Goal: Task Accomplishment & Management: Use online tool/utility

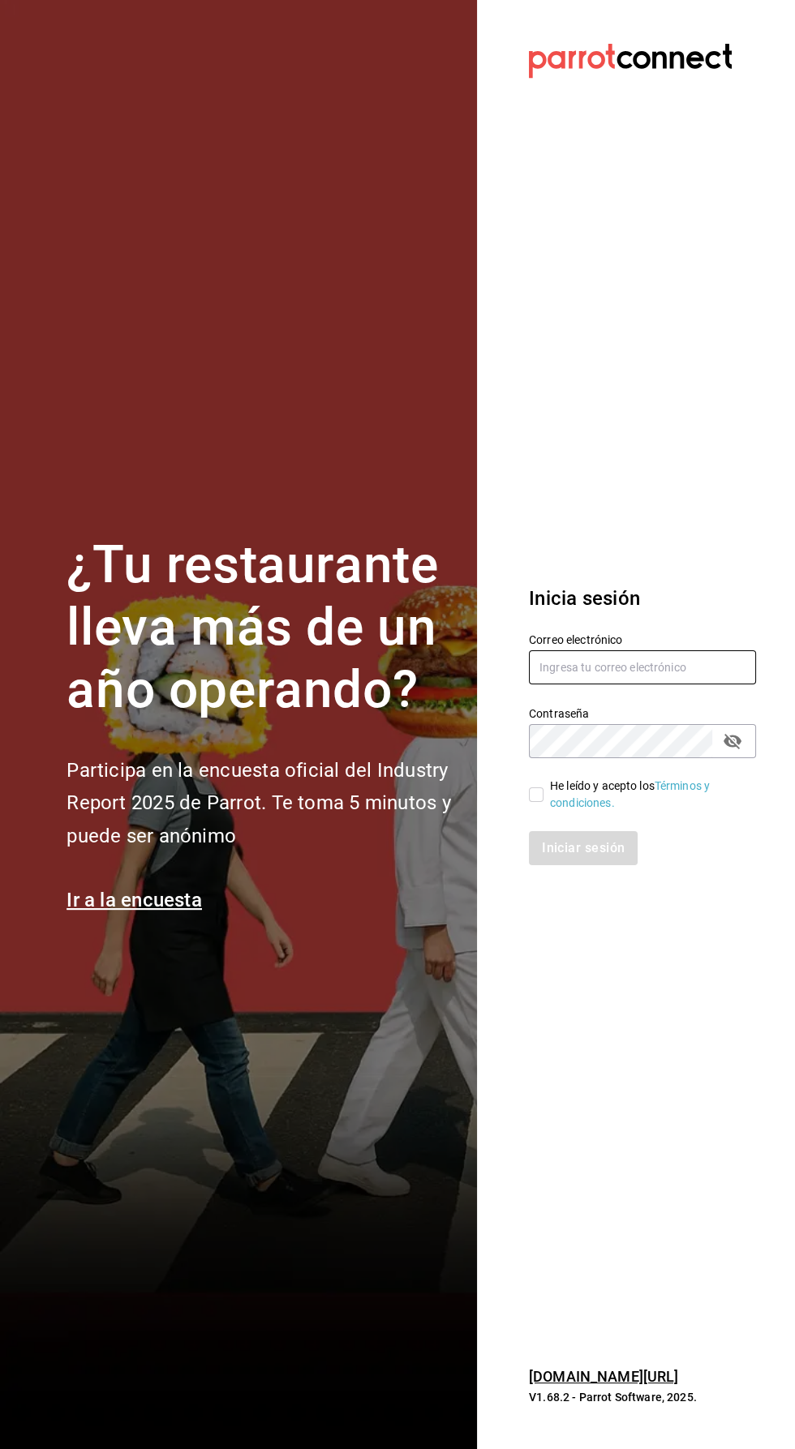
click at [642, 684] on input "text" at bounding box center [642, 667] width 227 height 34
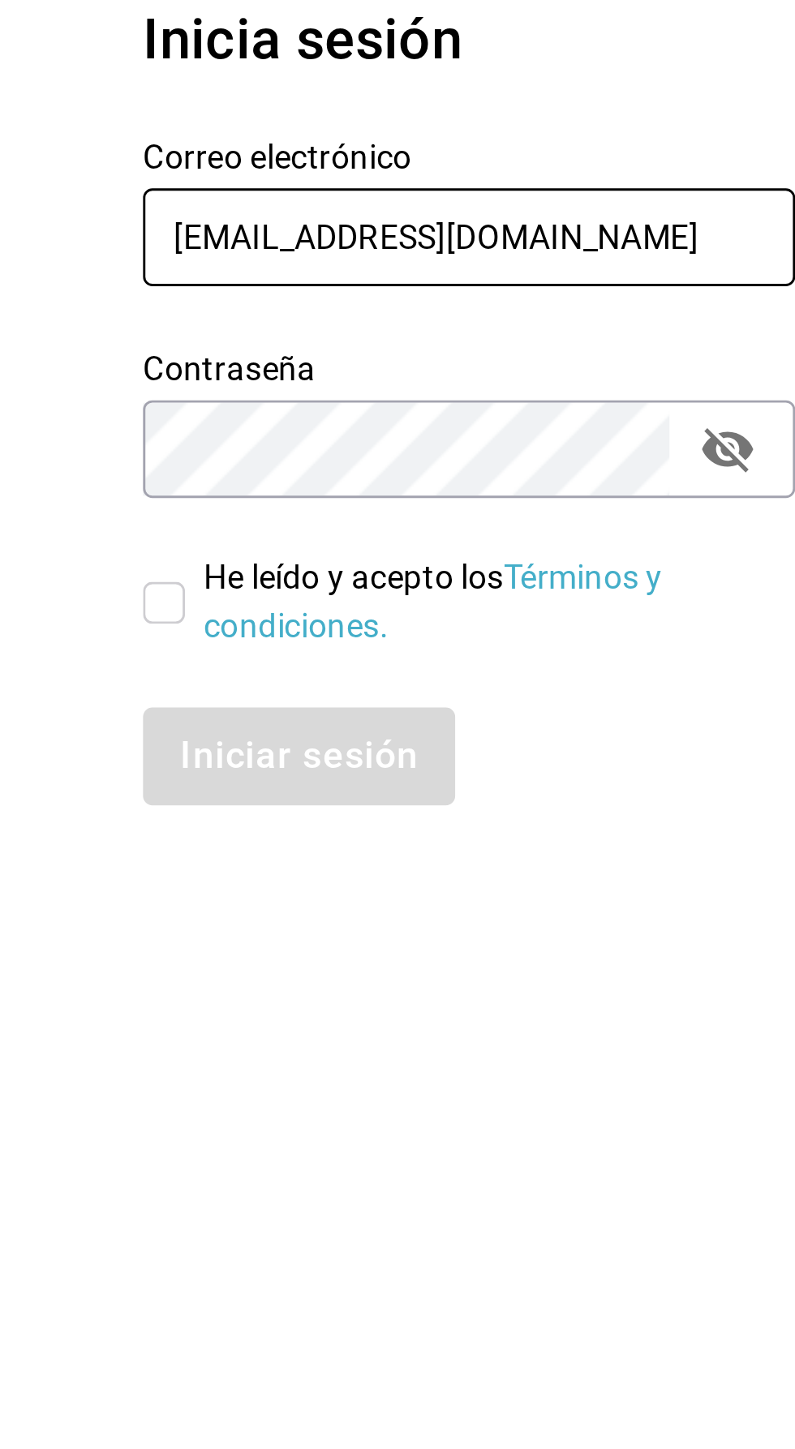
type input "contralorjr@inaricomedores.com.mx"
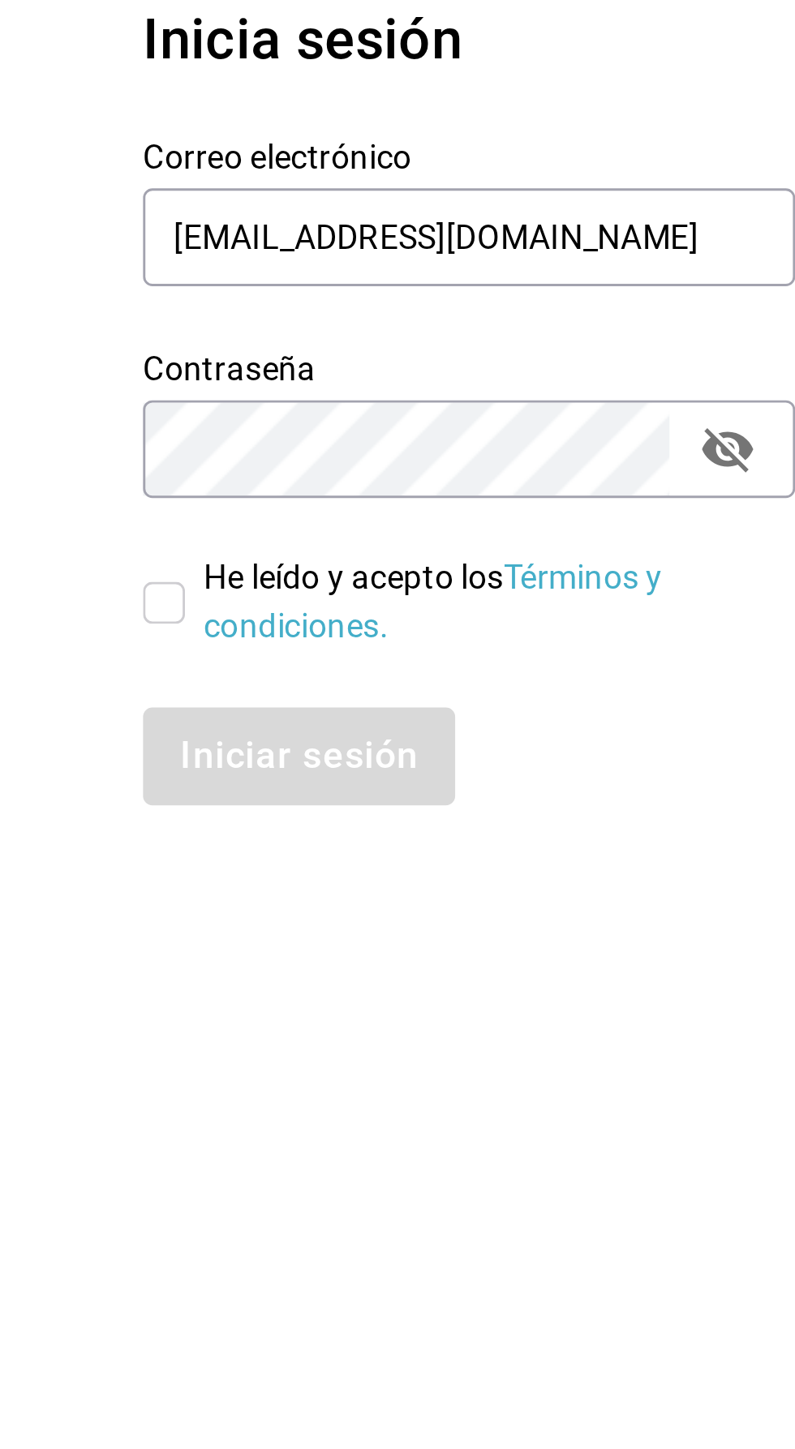
click at [729, 751] on icon "passwordField" at bounding box center [732, 740] width 19 height 19
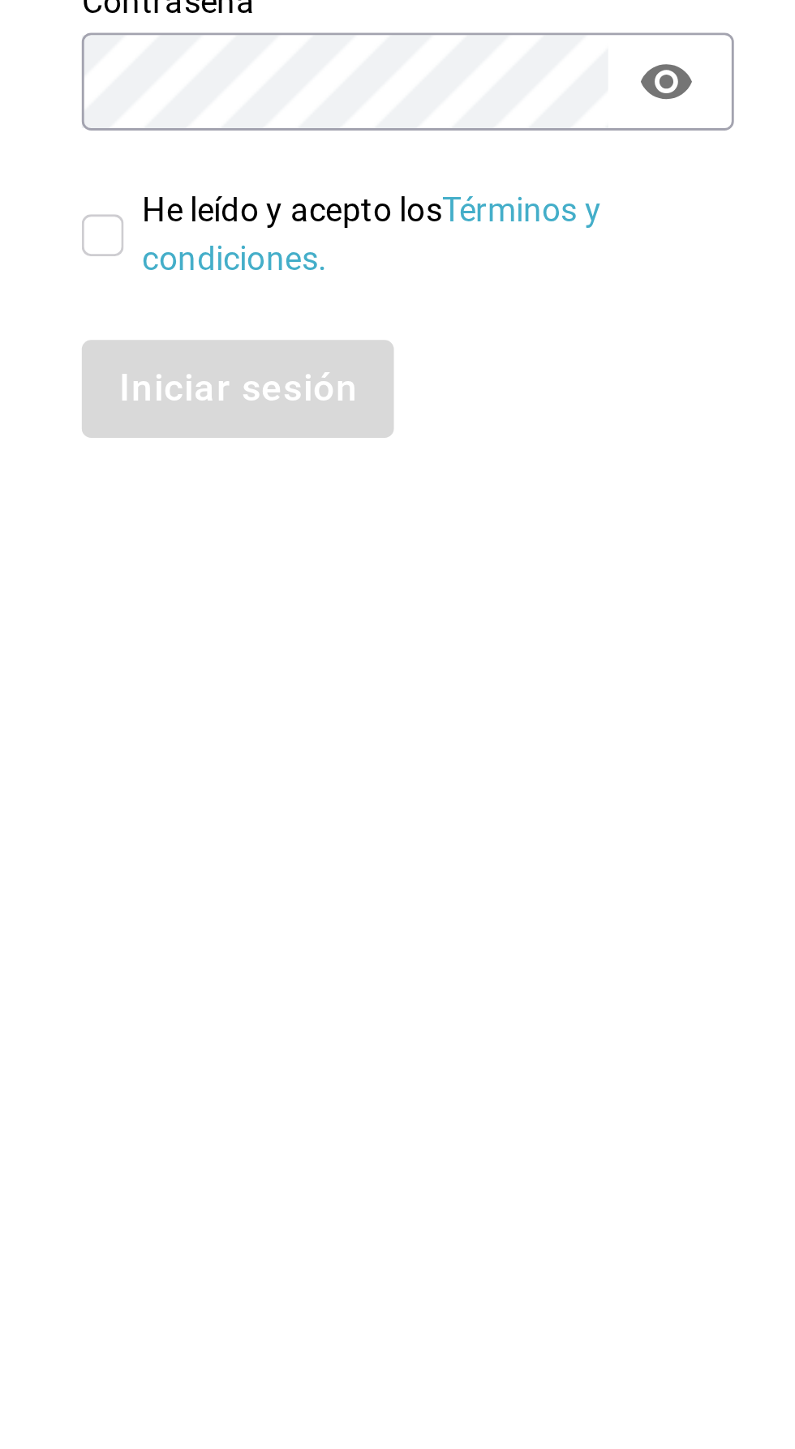
click at [541, 802] on input "He leído y acepto los Términos y condiciones." at bounding box center [536, 794] width 15 height 15
checkbox input "true"
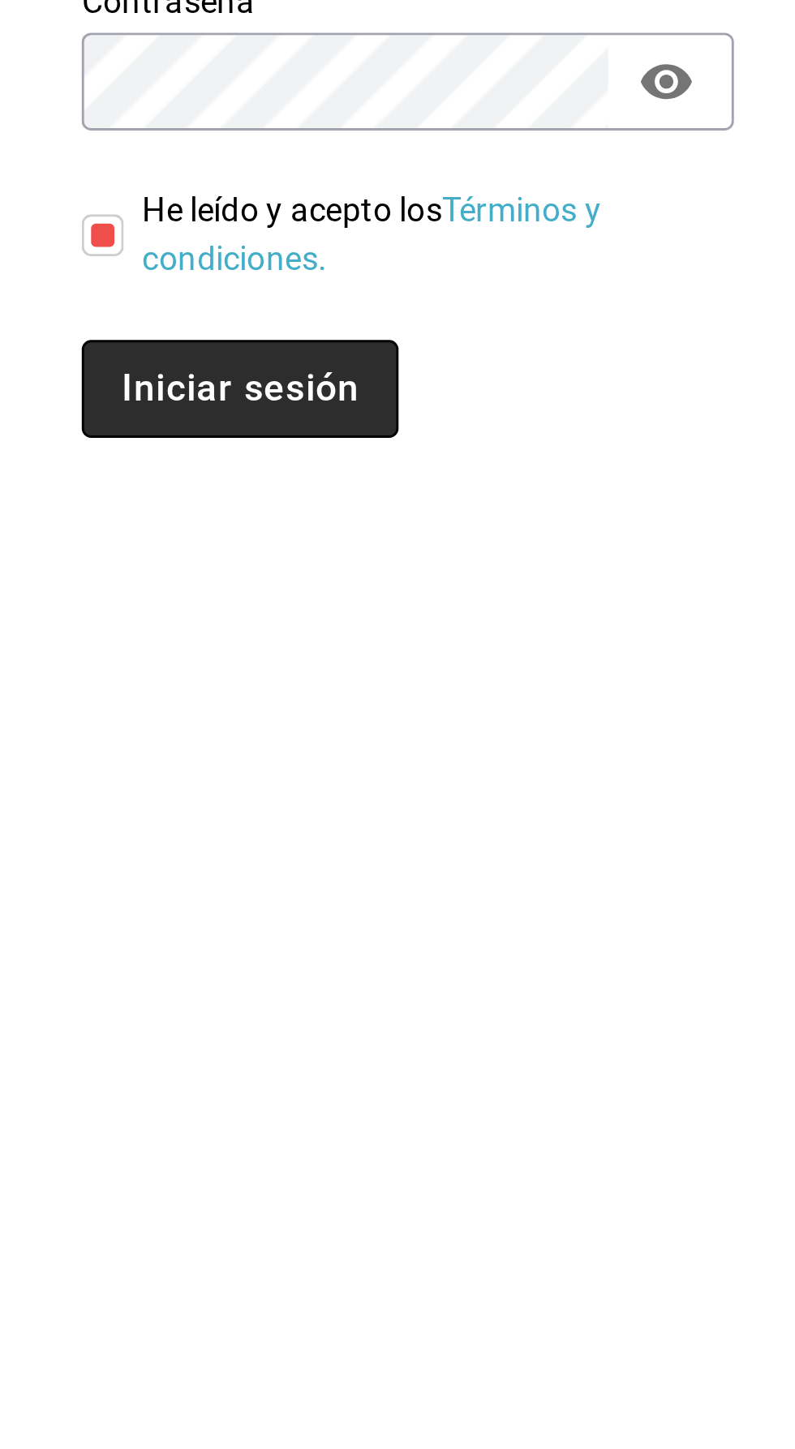
click at [585, 865] on button "Iniciar sesión" at bounding box center [584, 848] width 110 height 34
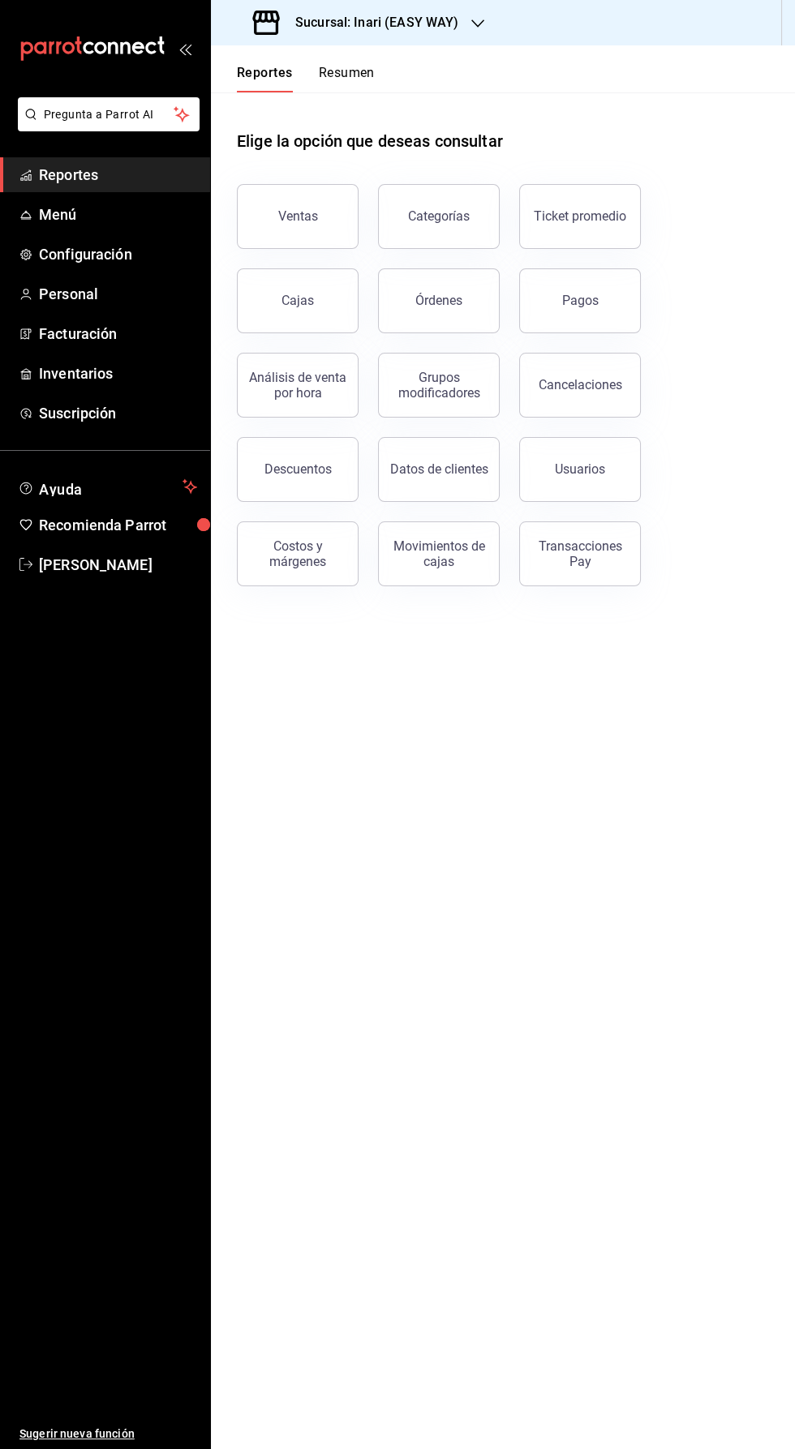
click at [474, 27] on icon "button" at bounding box center [477, 23] width 13 height 8
click at [393, 107] on div "[PERSON_NAME] (Inari)" at bounding box center [332, 106] width 217 height 17
click at [298, 300] on div "Cajas" at bounding box center [297, 300] width 32 height 15
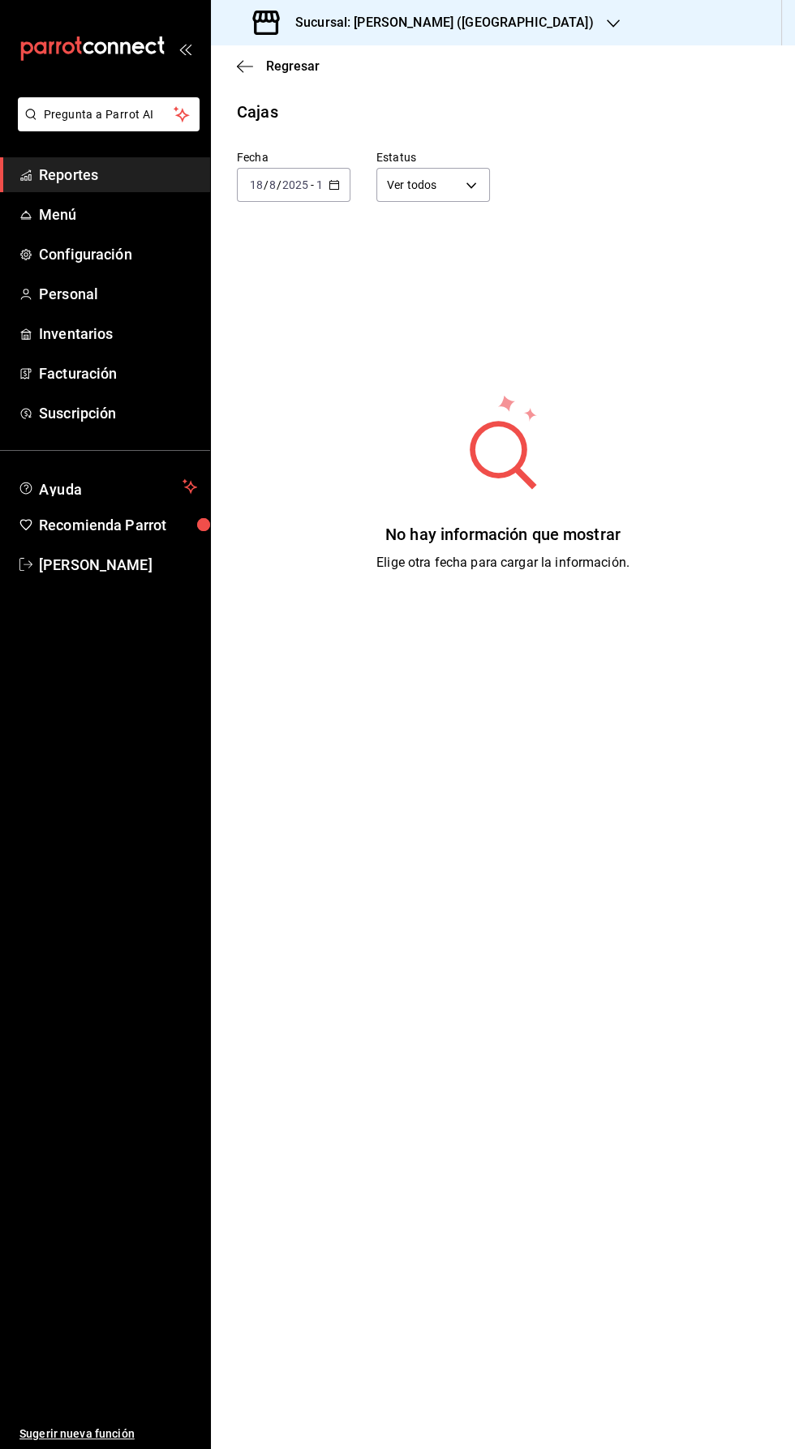
click at [322, 184] on div "[DATE] [DATE] - [DATE] [DATE]" at bounding box center [294, 185] width 114 height 34
click at [313, 413] on span "Rango de fechas" at bounding box center [294, 416] width 86 height 17
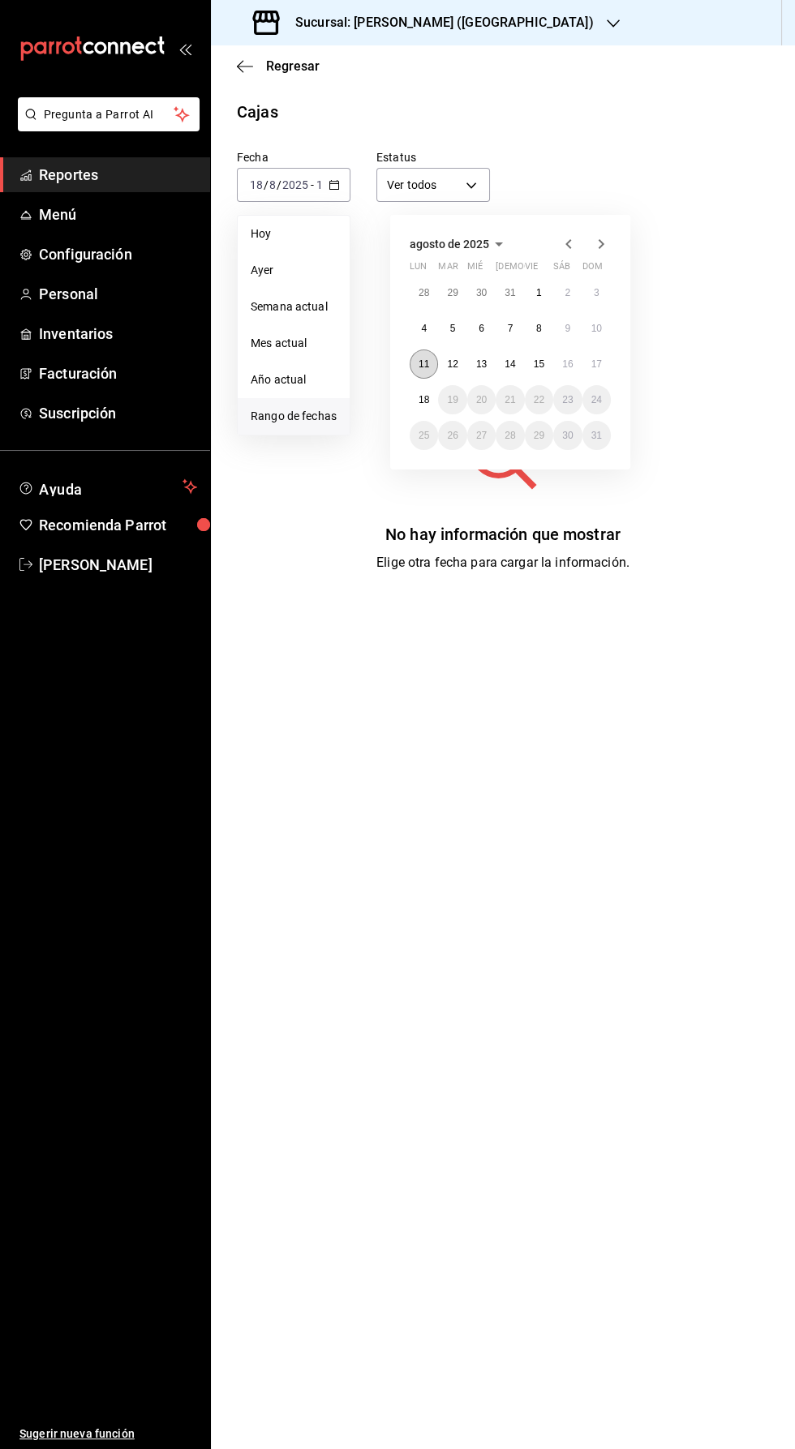
click at [423, 362] on abbr "11" at bounding box center [423, 363] width 11 height 11
click at [538, 328] on abbr "8" at bounding box center [539, 328] width 6 height 11
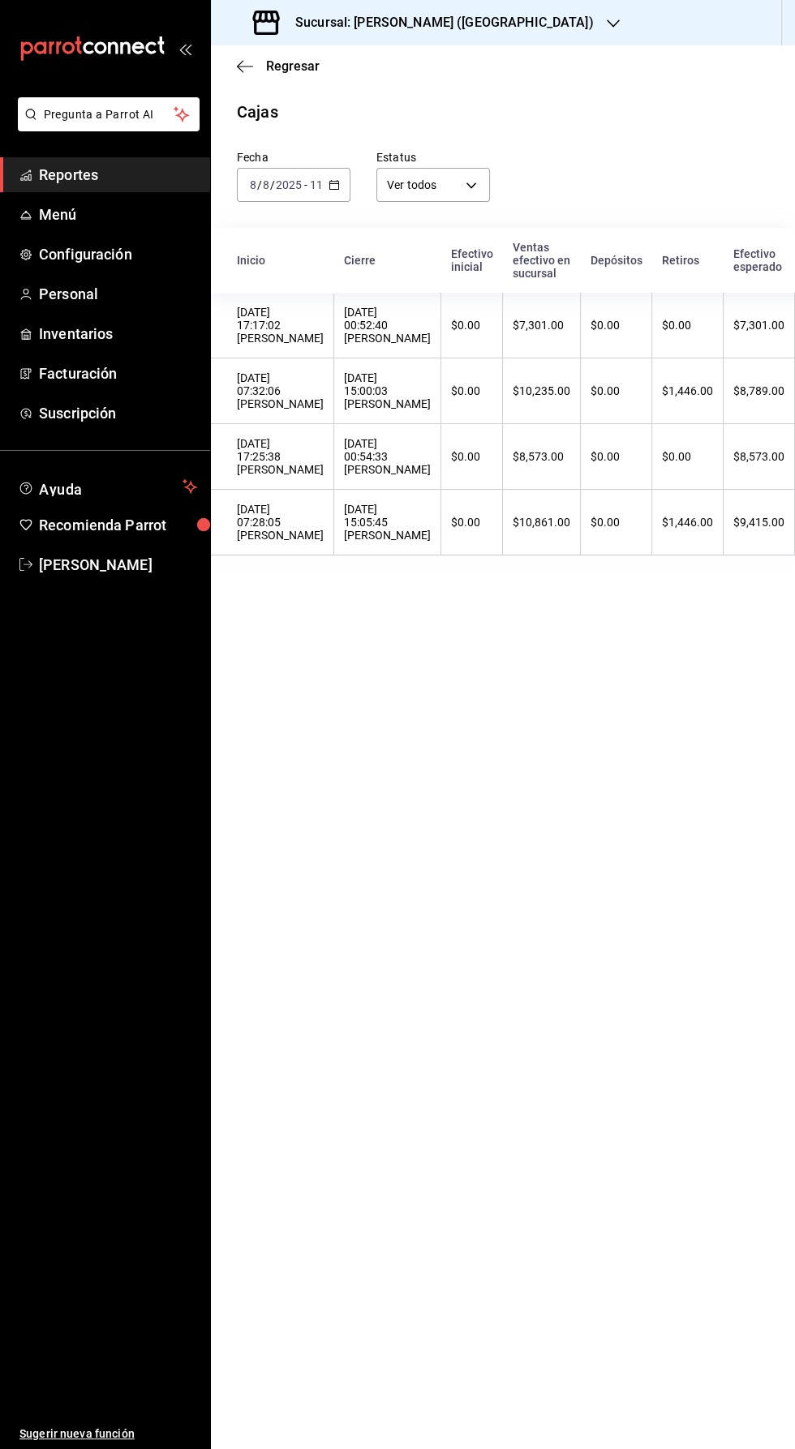
click at [265, 184] on input "8" at bounding box center [266, 184] width 8 height 13
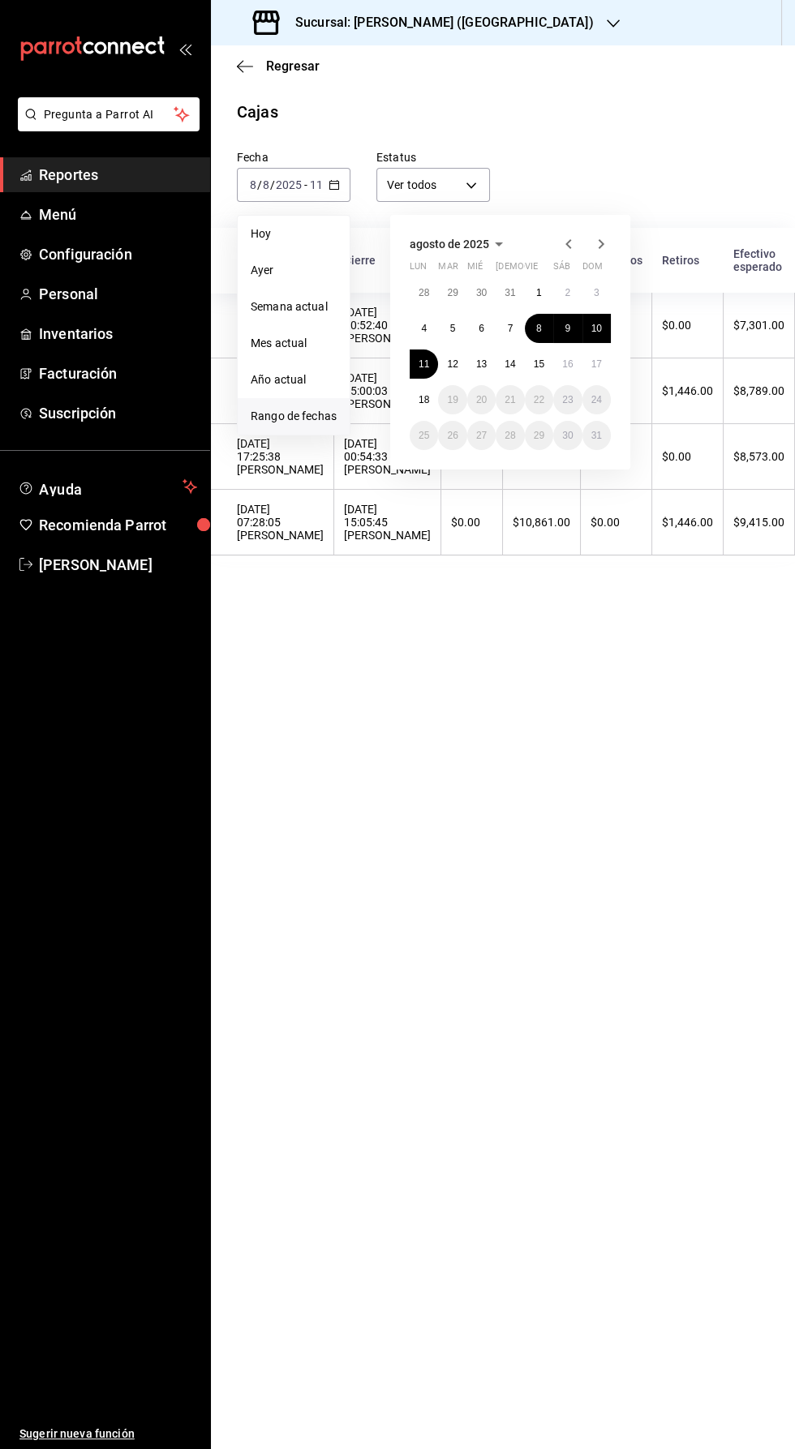
click at [474, 246] on span "agosto de 2025" at bounding box center [449, 244] width 79 height 13
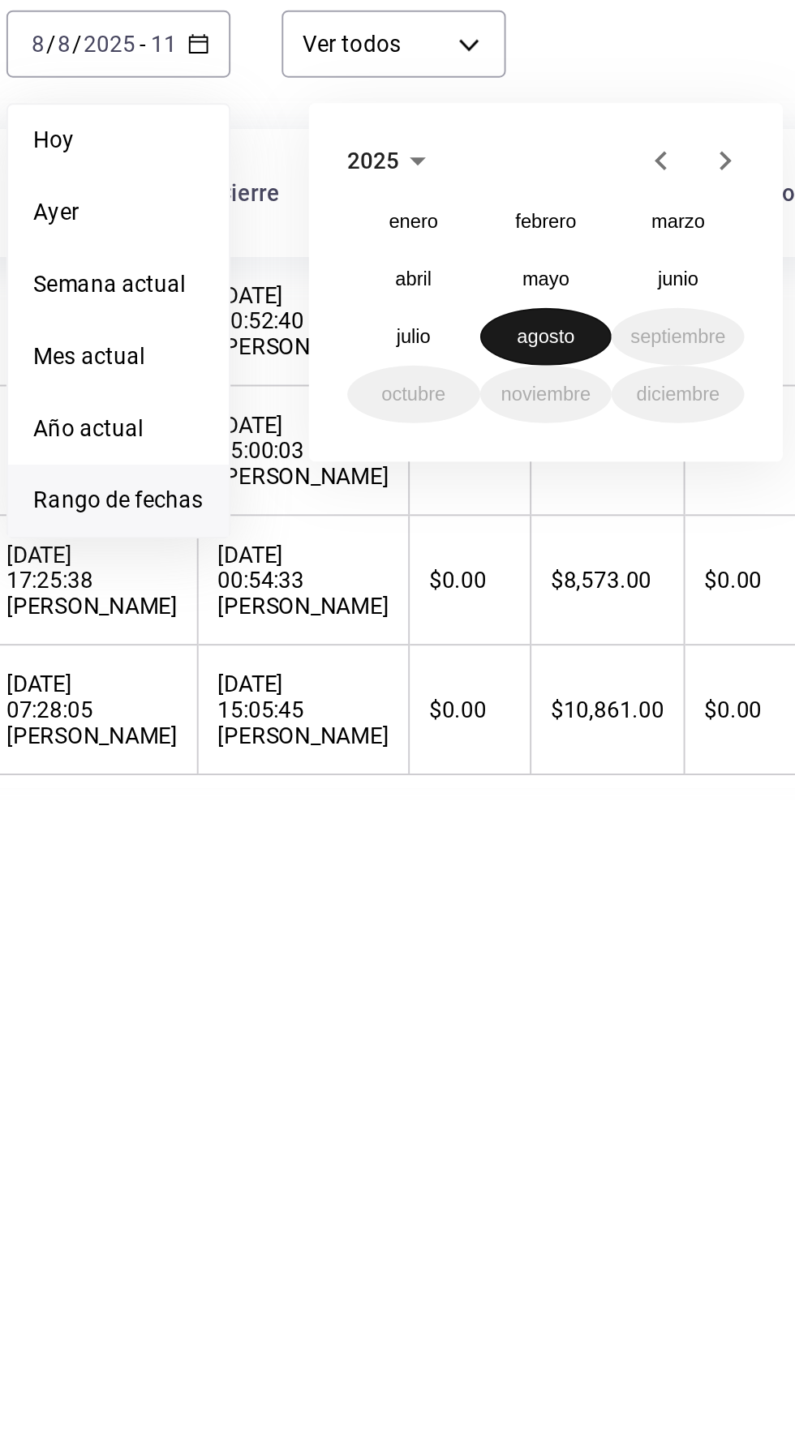
click at [506, 333] on abbr "agosto" at bounding box center [509, 333] width 29 height 11
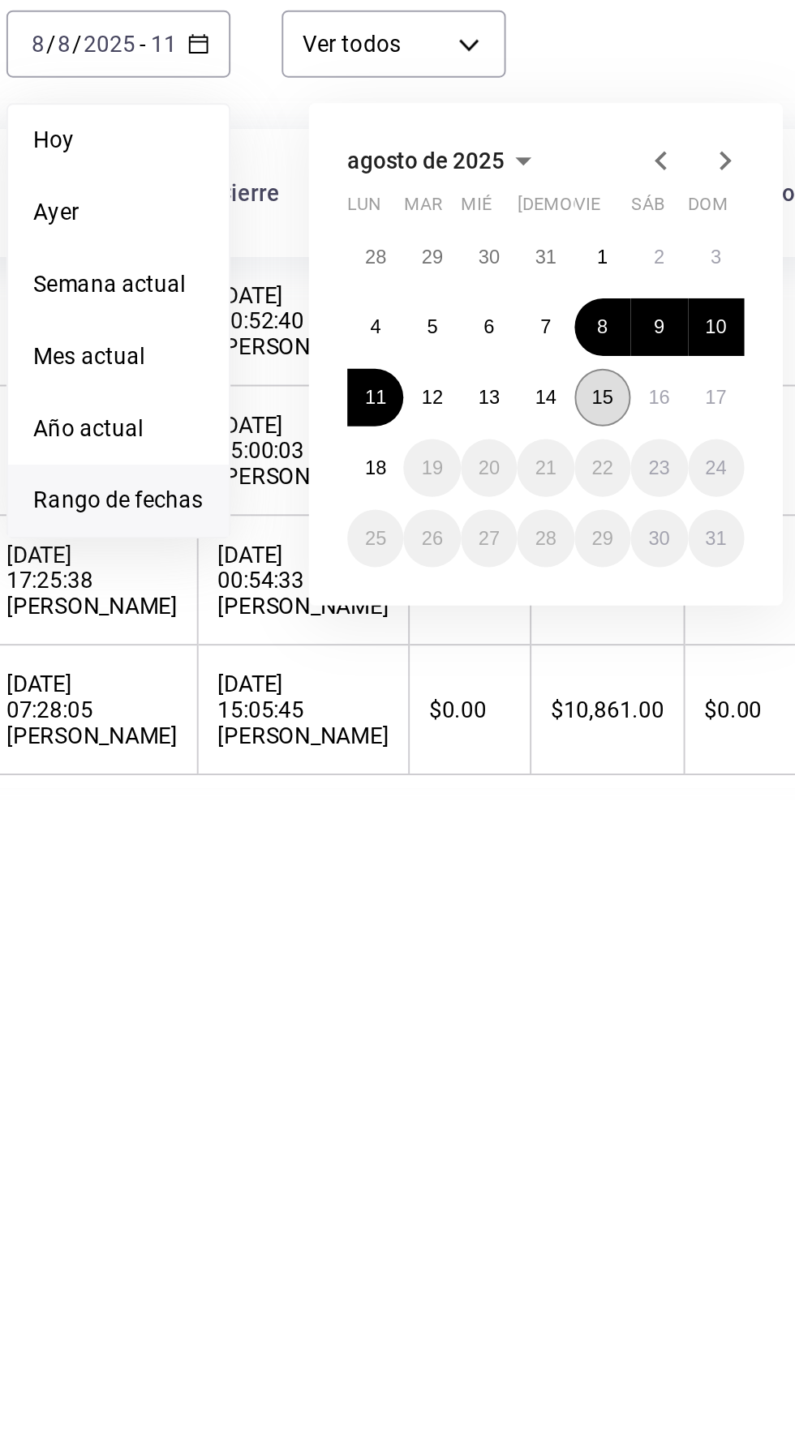
click at [543, 362] on abbr "15" at bounding box center [539, 363] width 11 height 11
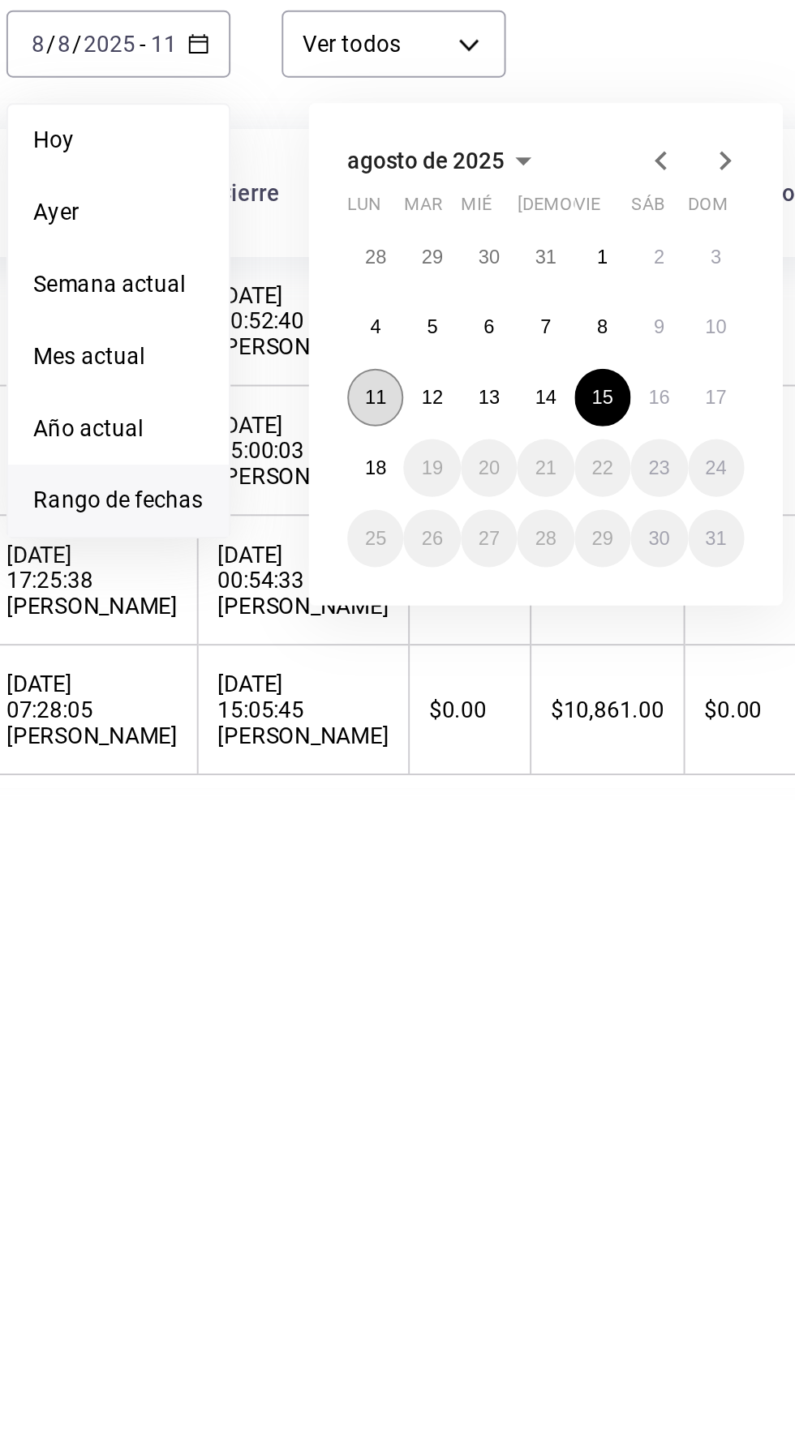
click at [424, 357] on button "11" at bounding box center [424, 364] width 28 height 29
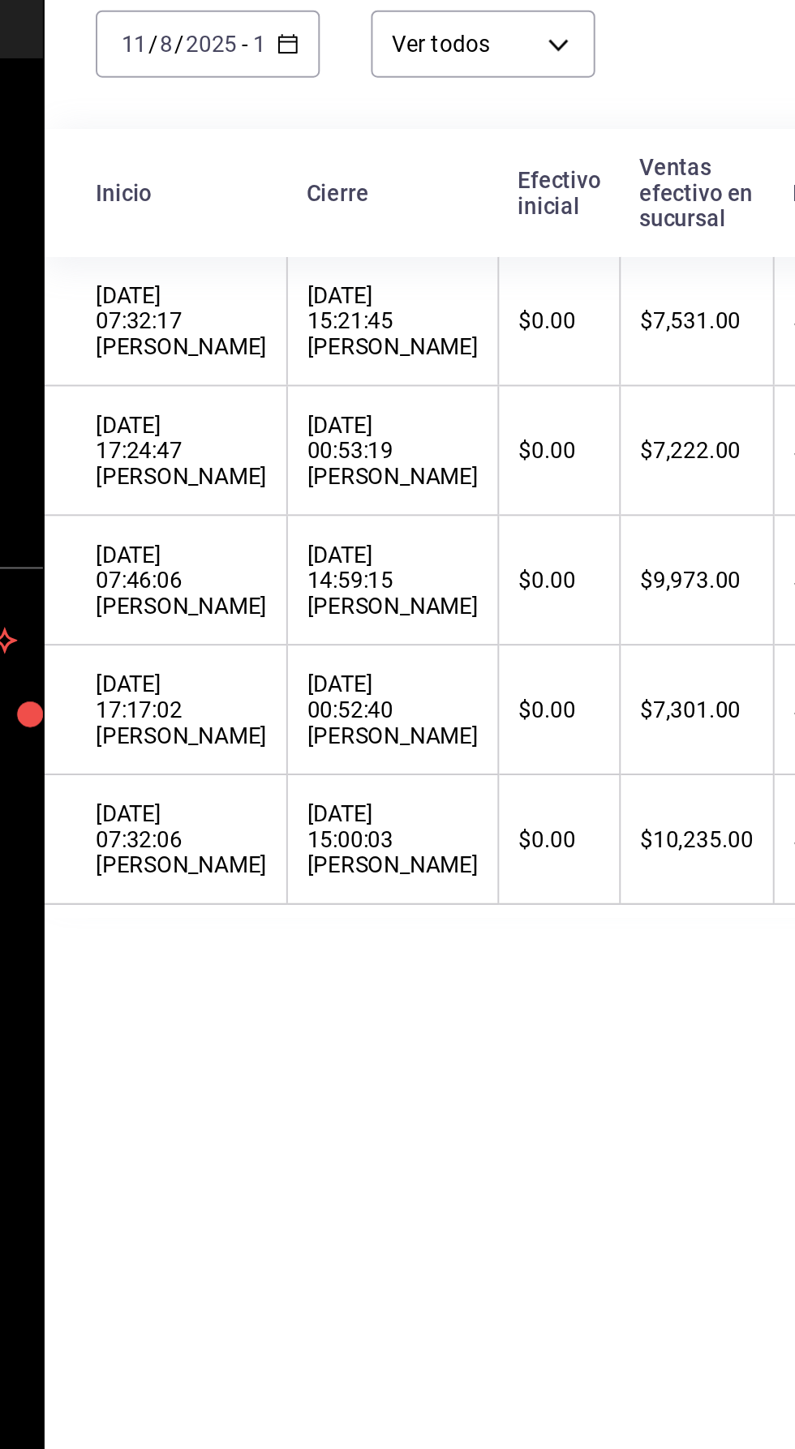
click at [337, 180] on \(Stroke\) "button" at bounding box center [337, 180] width 1 height 1
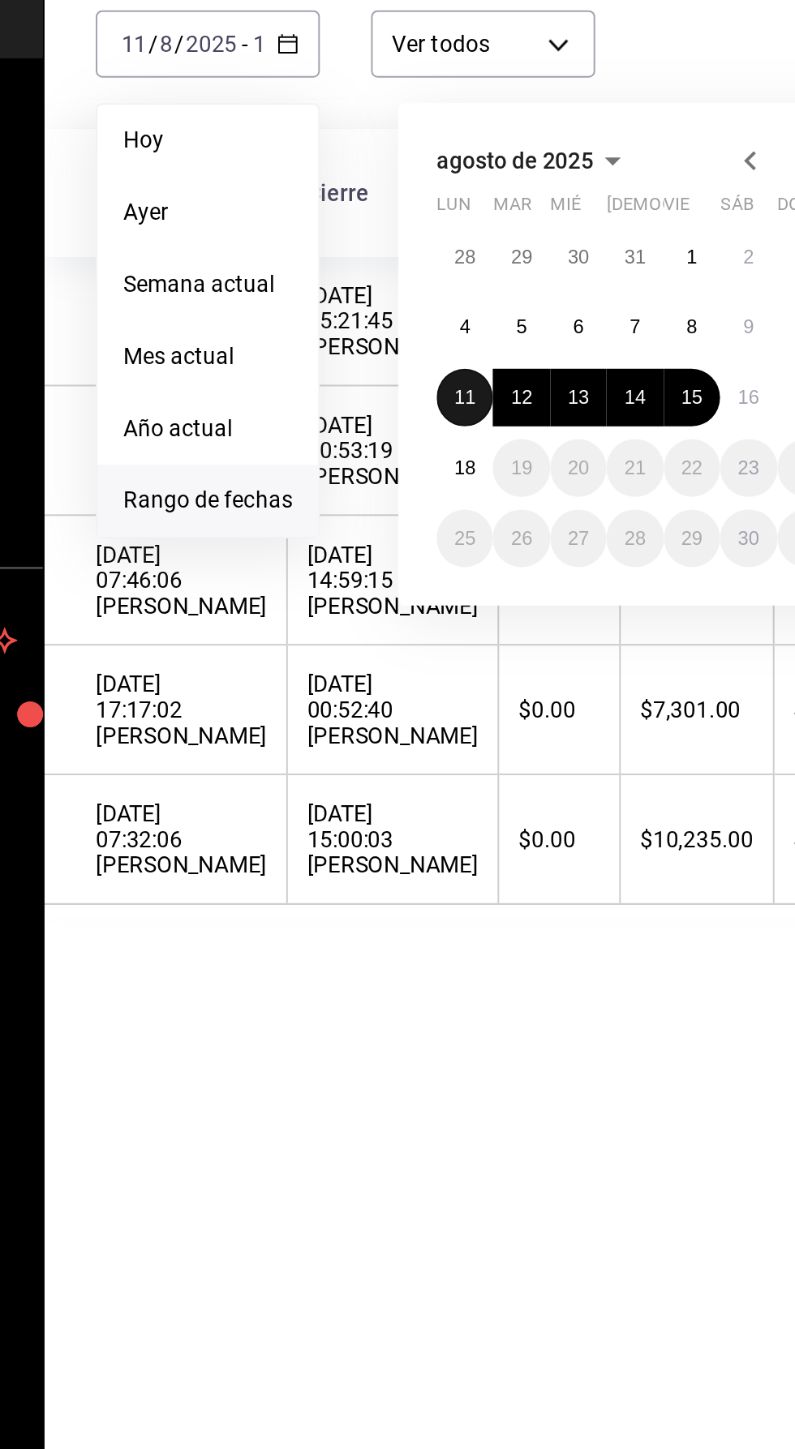
click at [424, 363] on abbr "11" at bounding box center [423, 363] width 11 height 11
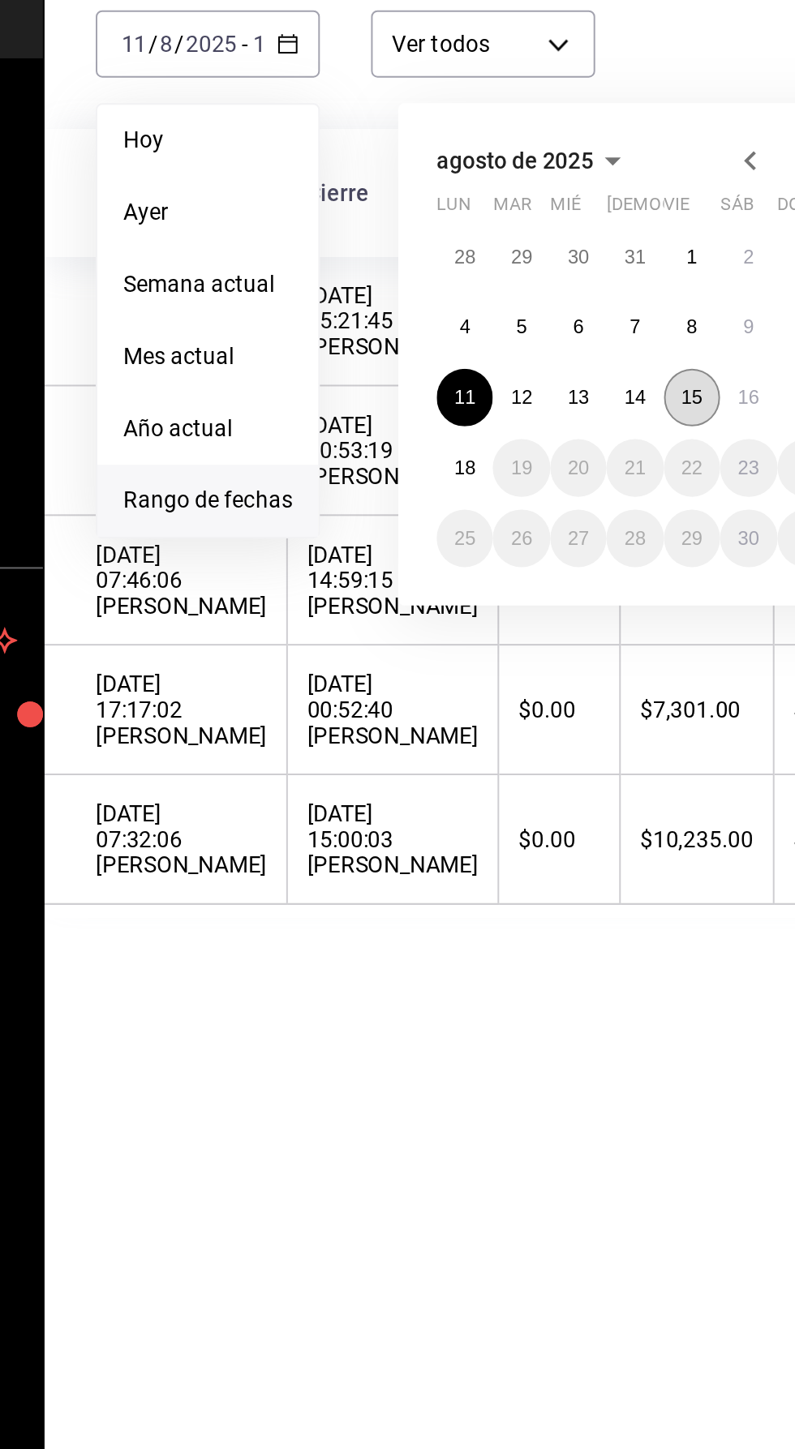
click at [539, 362] on abbr "15" at bounding box center [539, 363] width 11 height 11
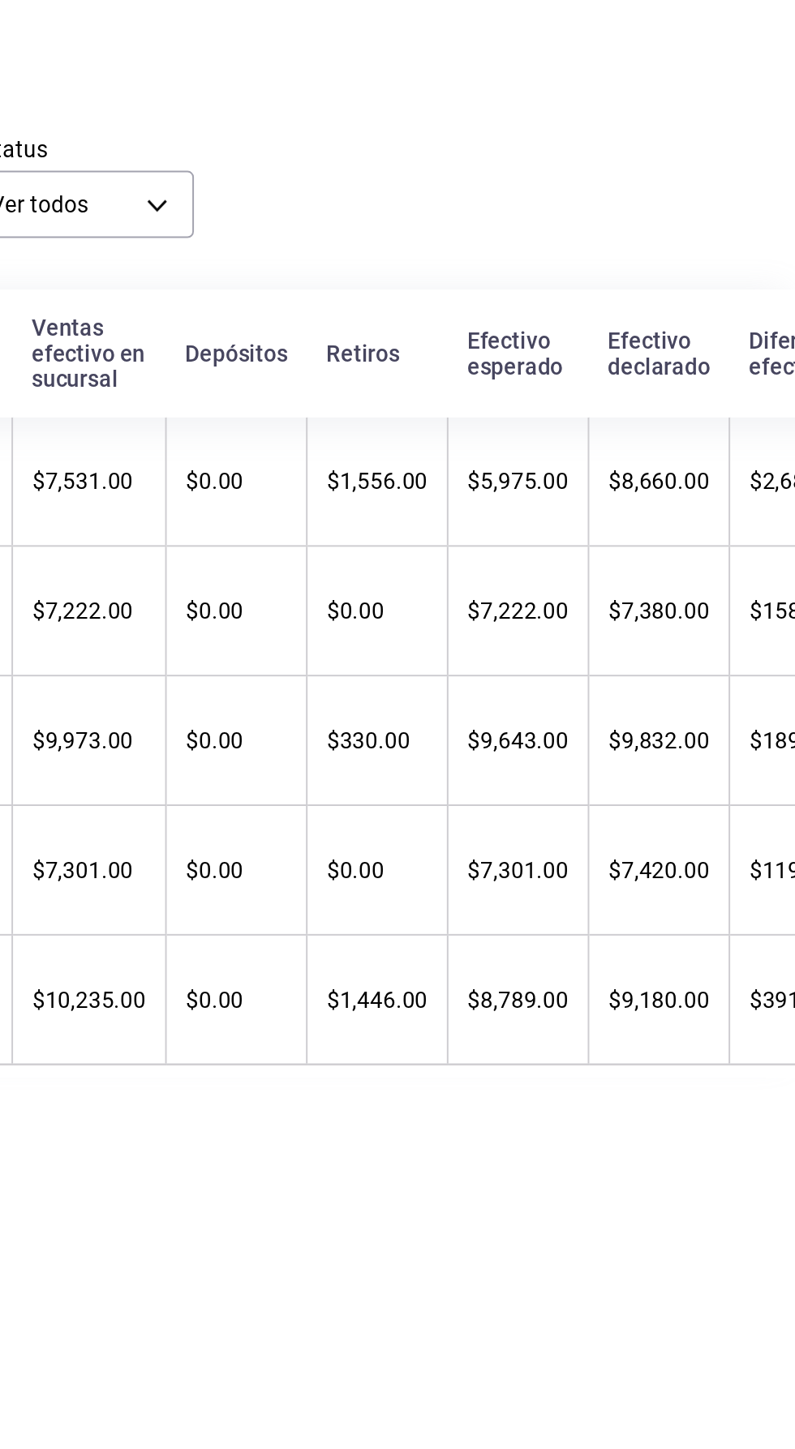
scroll to position [0, 105]
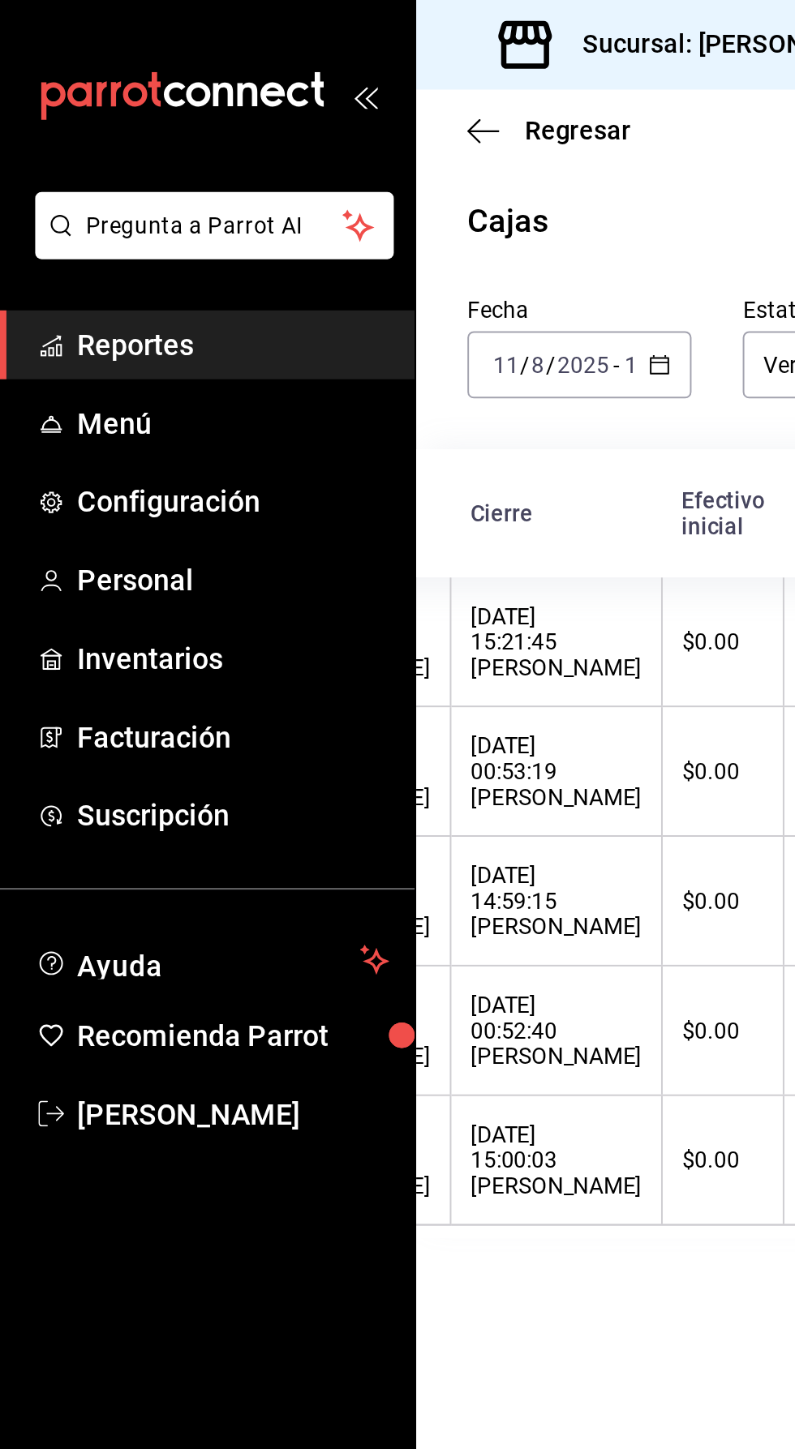
click at [272, 187] on input "8" at bounding box center [272, 184] width 8 height 13
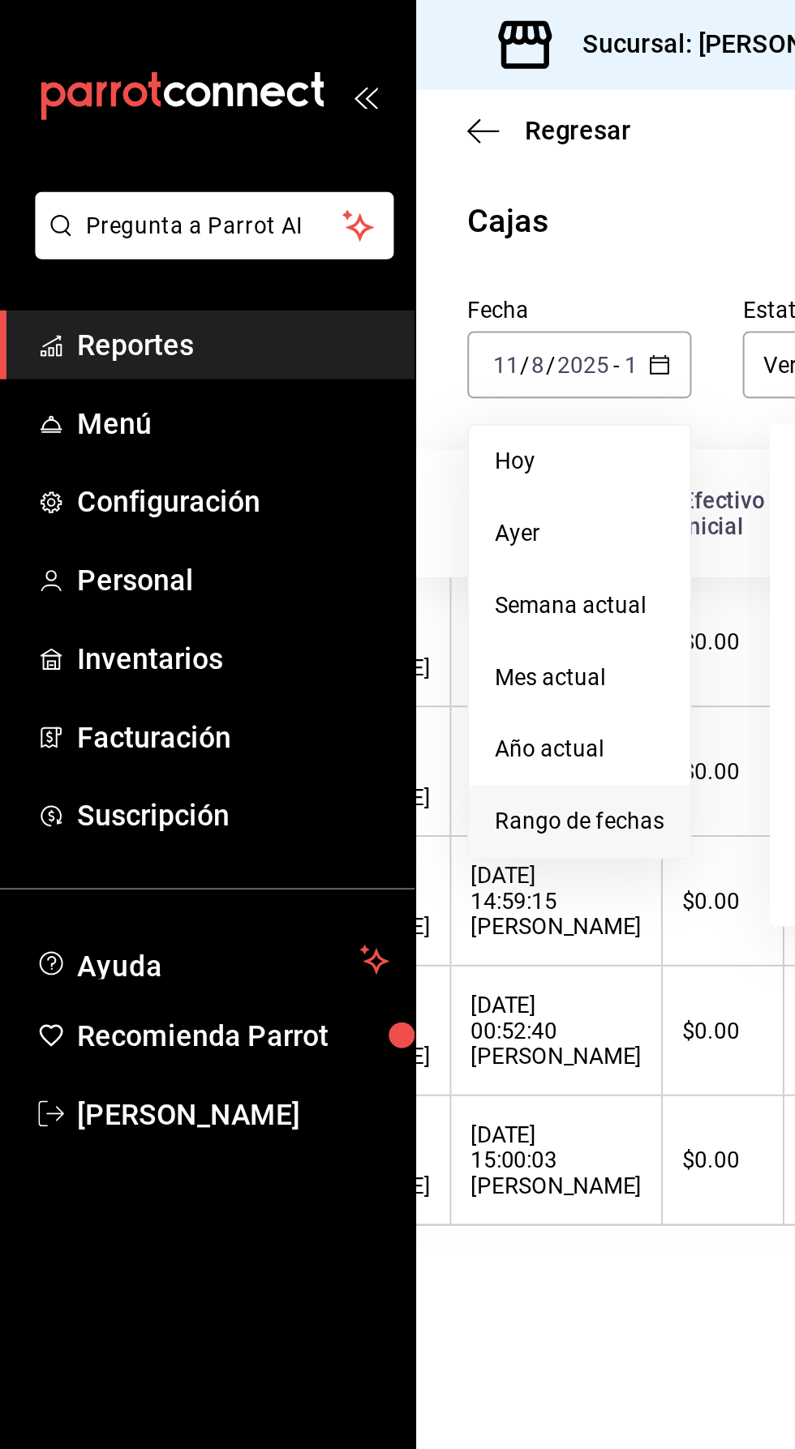
click at [294, 419] on span "Rango de fechas" at bounding box center [294, 416] width 86 height 17
click at [305, 415] on span "Rango de fechas" at bounding box center [294, 416] width 86 height 17
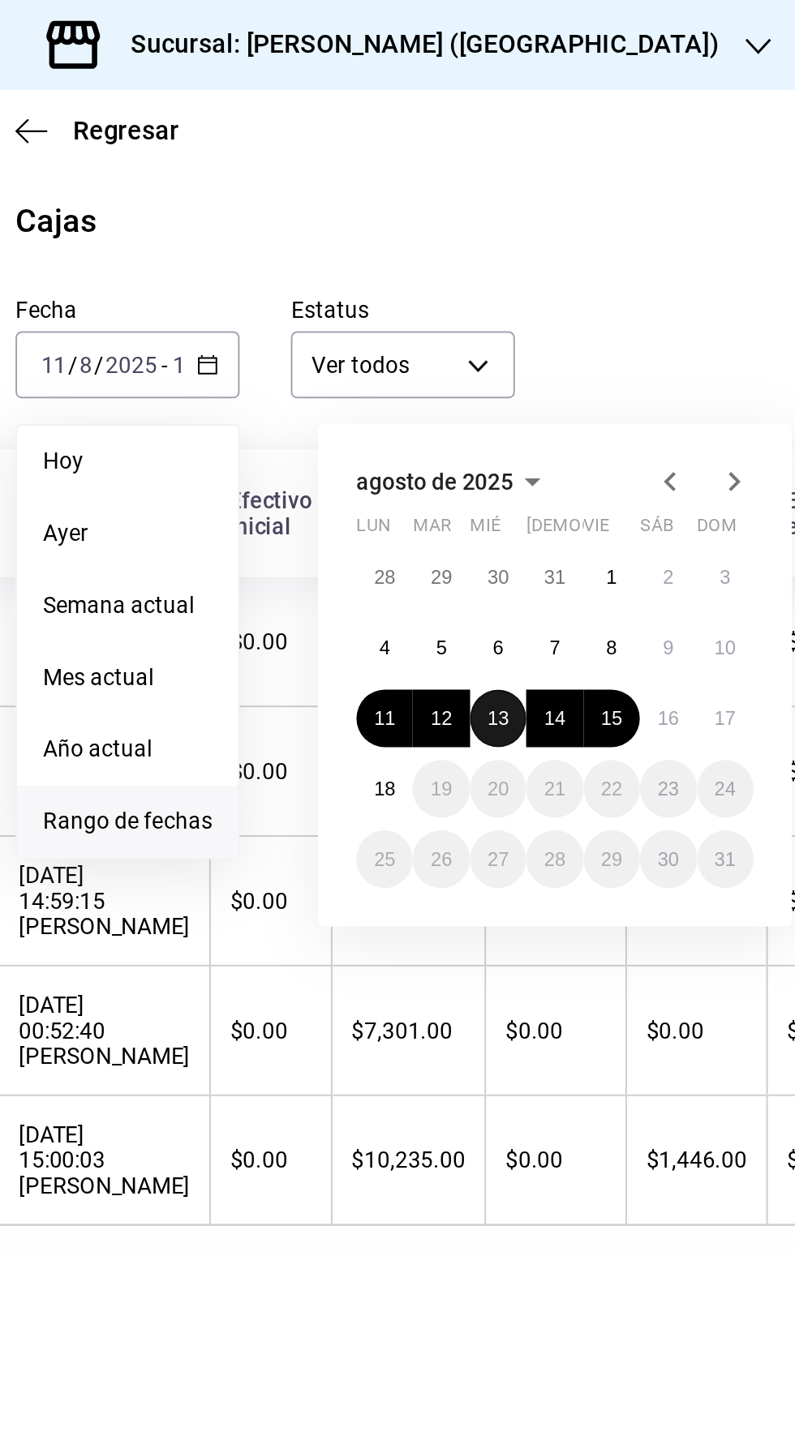
click at [479, 373] on button "13" at bounding box center [481, 364] width 28 height 29
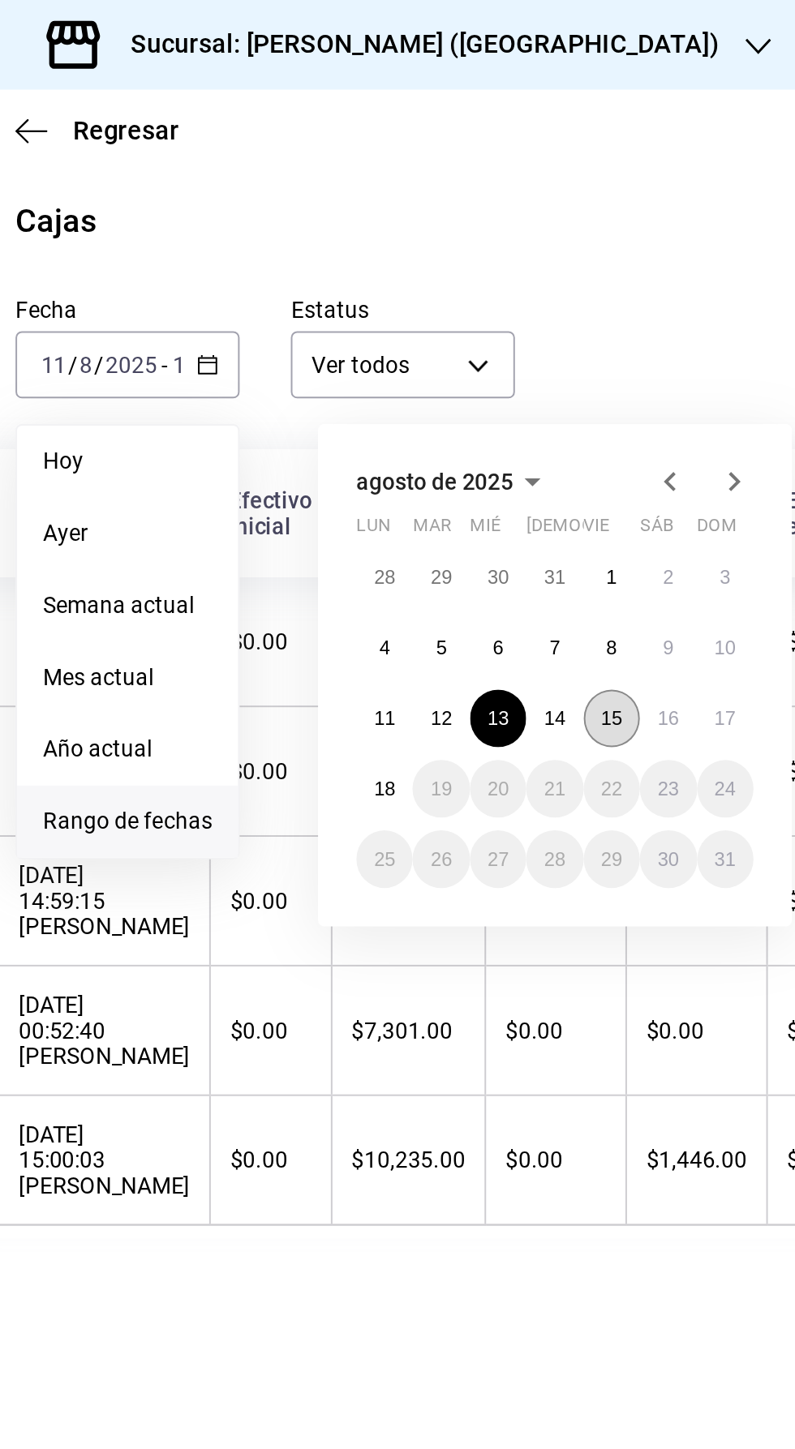
click at [529, 361] on button "15" at bounding box center [539, 364] width 28 height 29
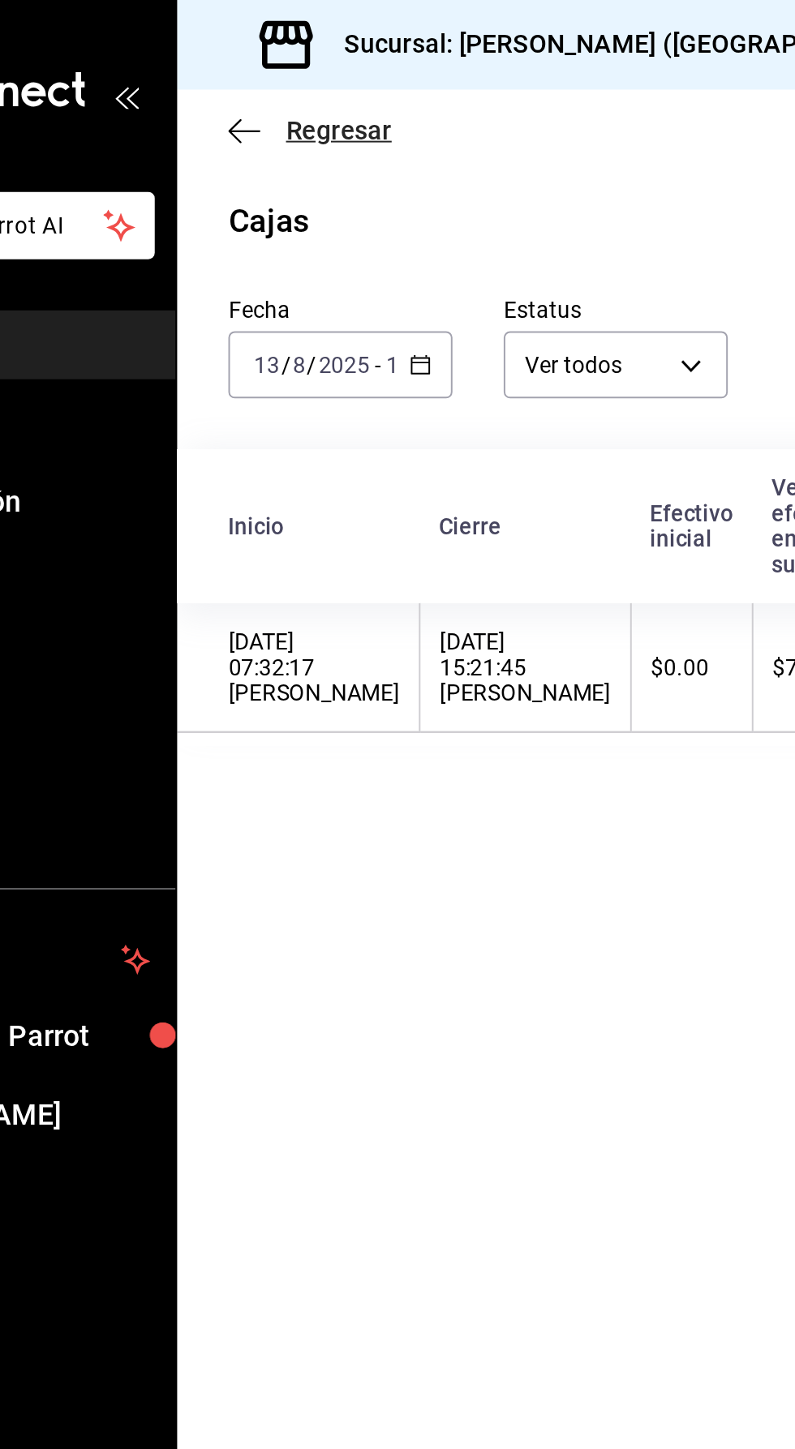
click at [240, 66] on icon "button" at bounding box center [245, 66] width 16 height 15
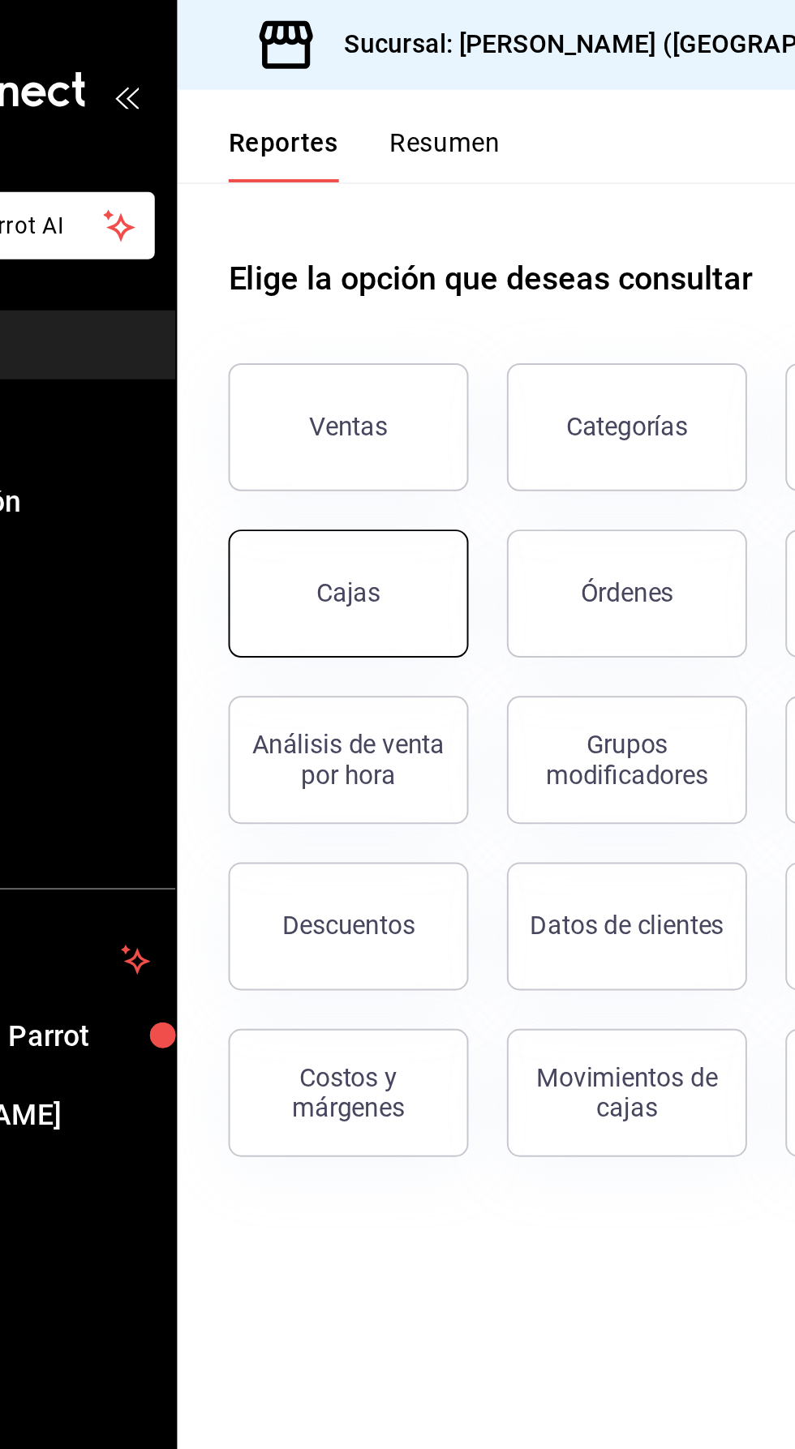
click at [302, 307] on div "Cajas" at bounding box center [297, 300] width 32 height 15
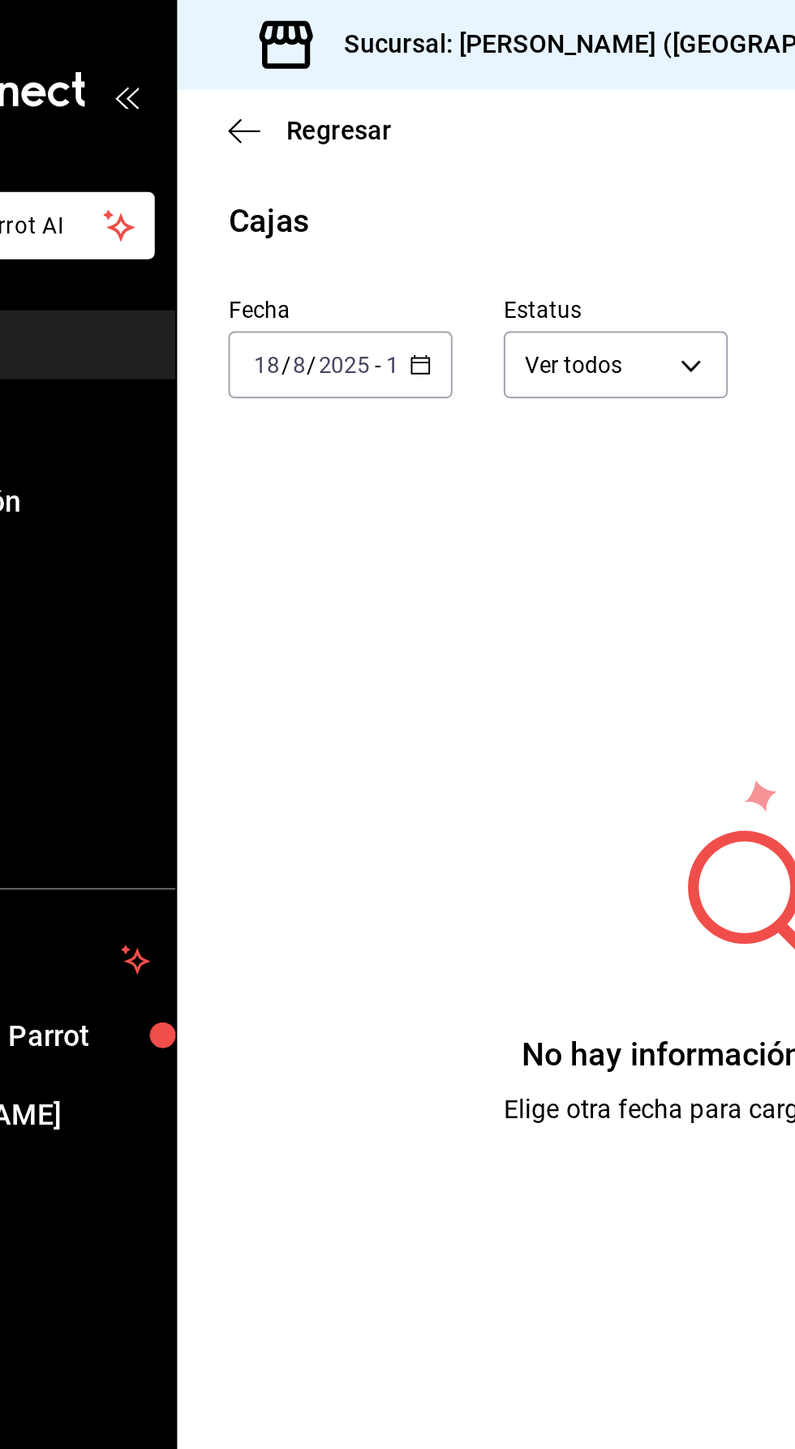
click at [319, 182] on input "18" at bounding box center [322, 184] width 15 height 13
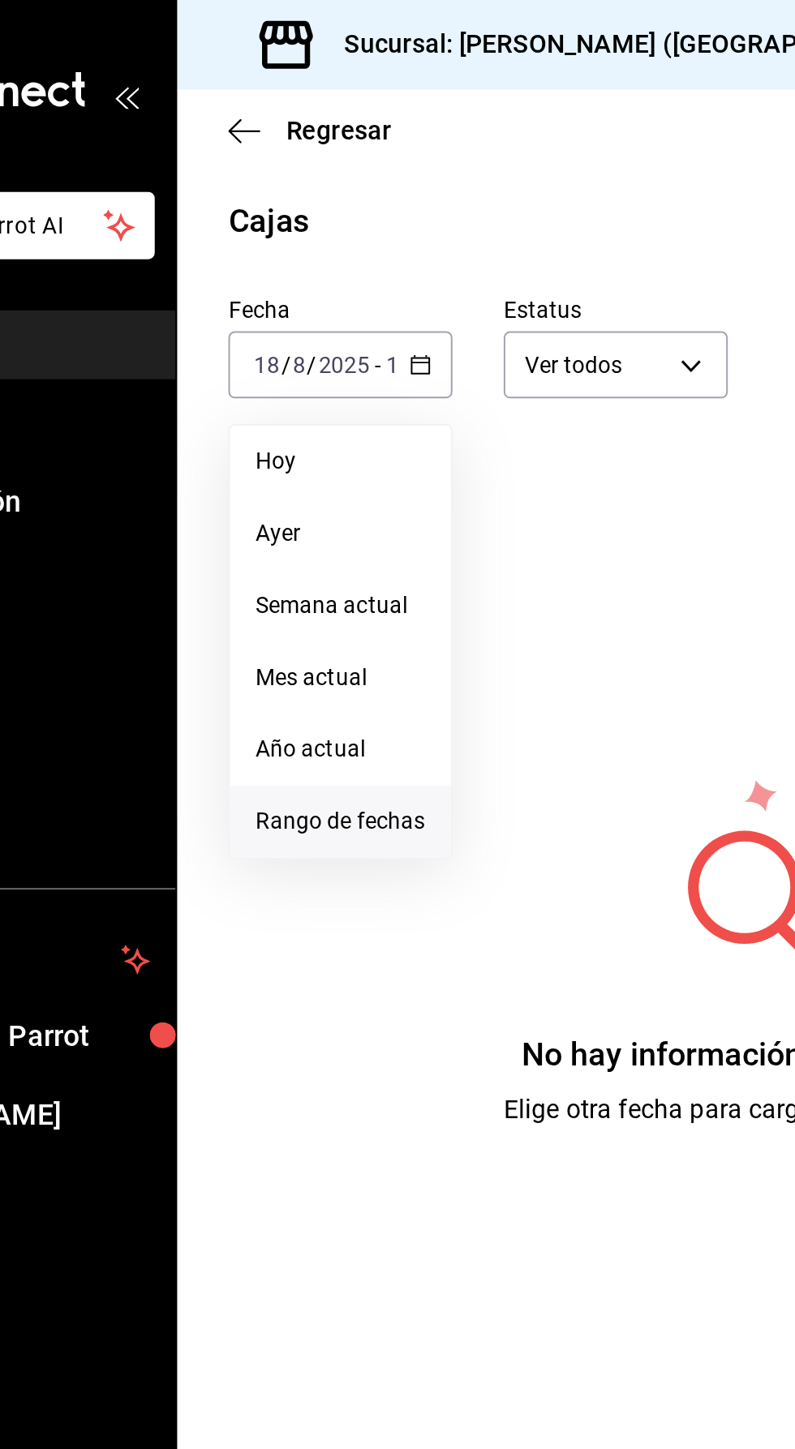
click at [307, 413] on span "Rango de fechas" at bounding box center [294, 416] width 86 height 17
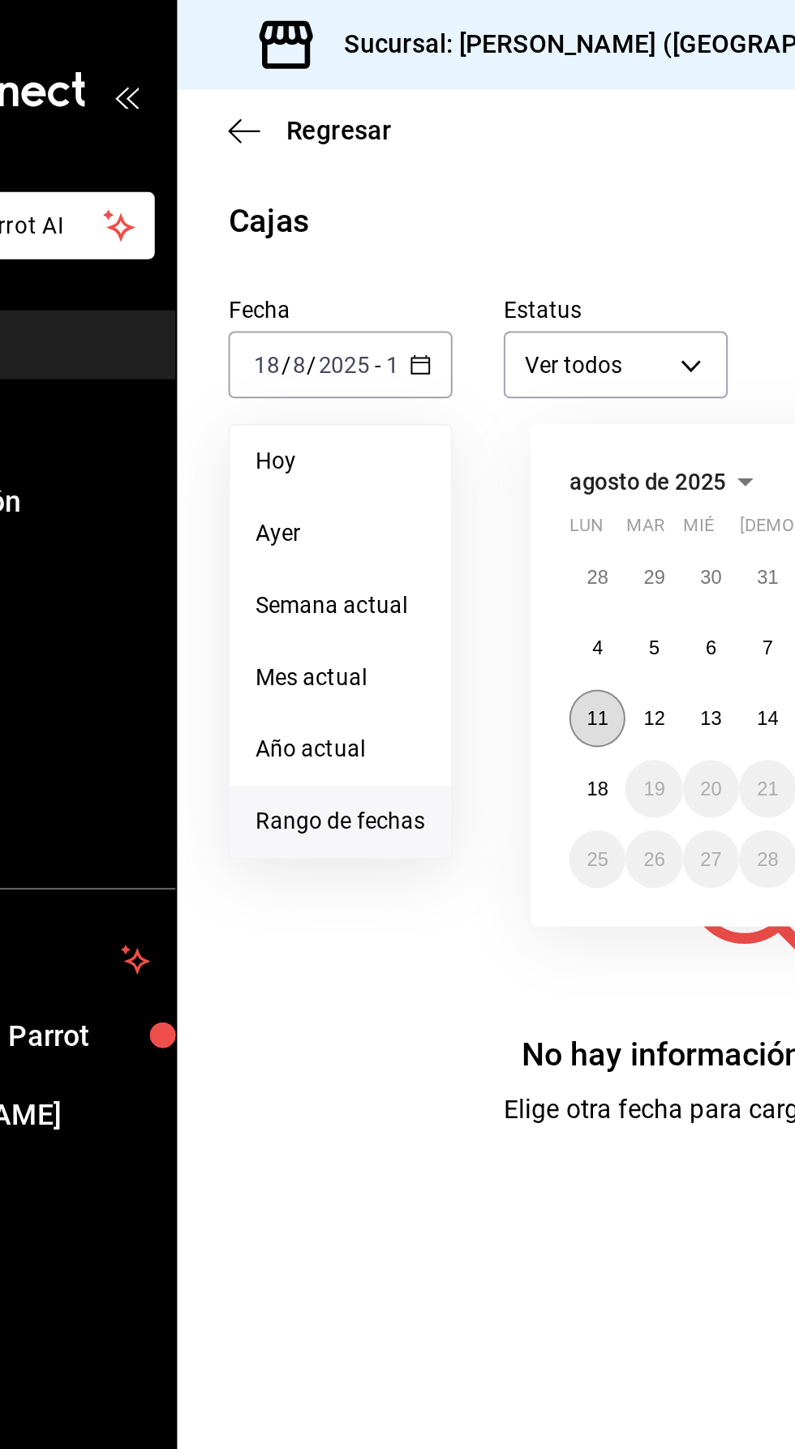
click at [422, 358] on abbr "11" at bounding box center [423, 363] width 11 height 11
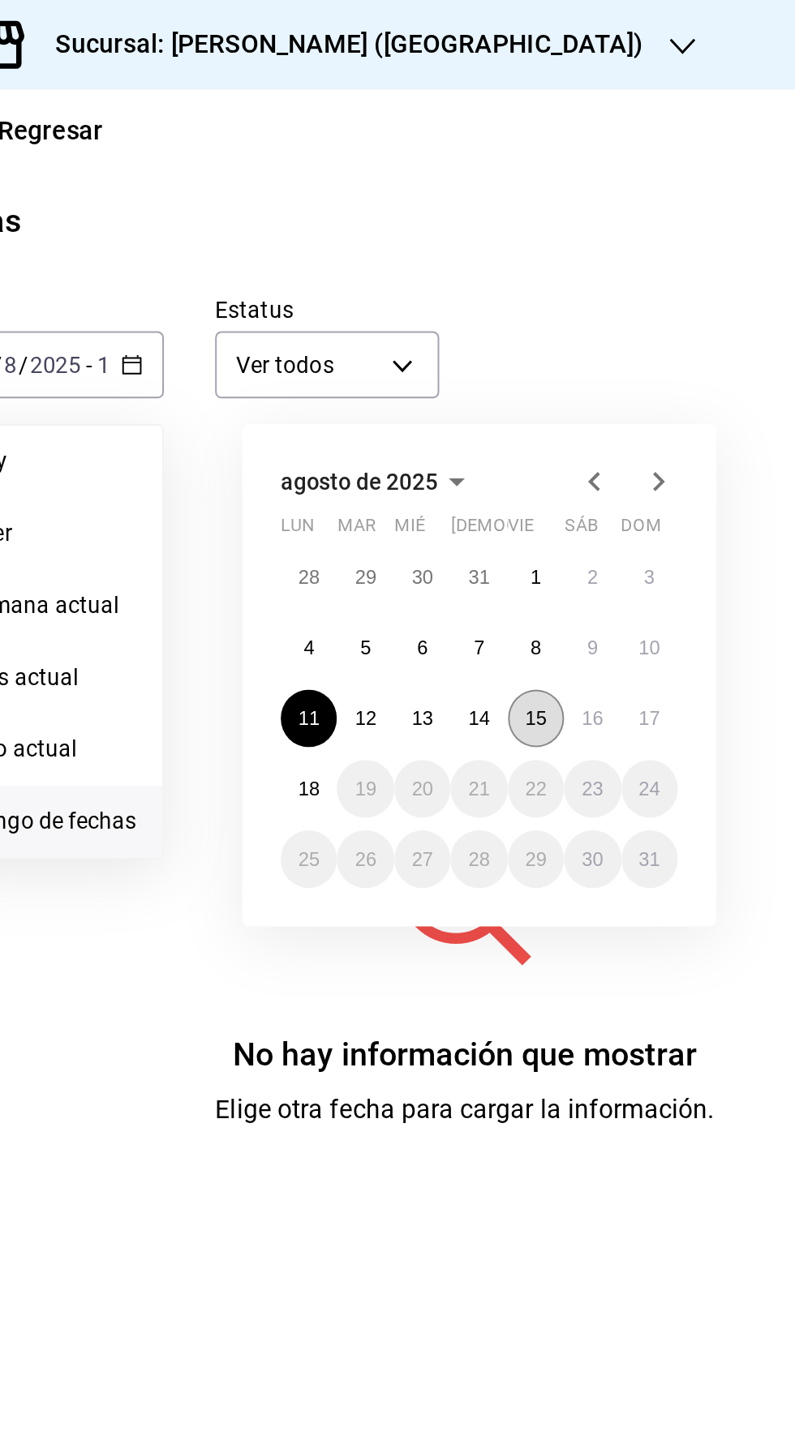
click at [541, 366] on abbr "15" at bounding box center [539, 363] width 11 height 11
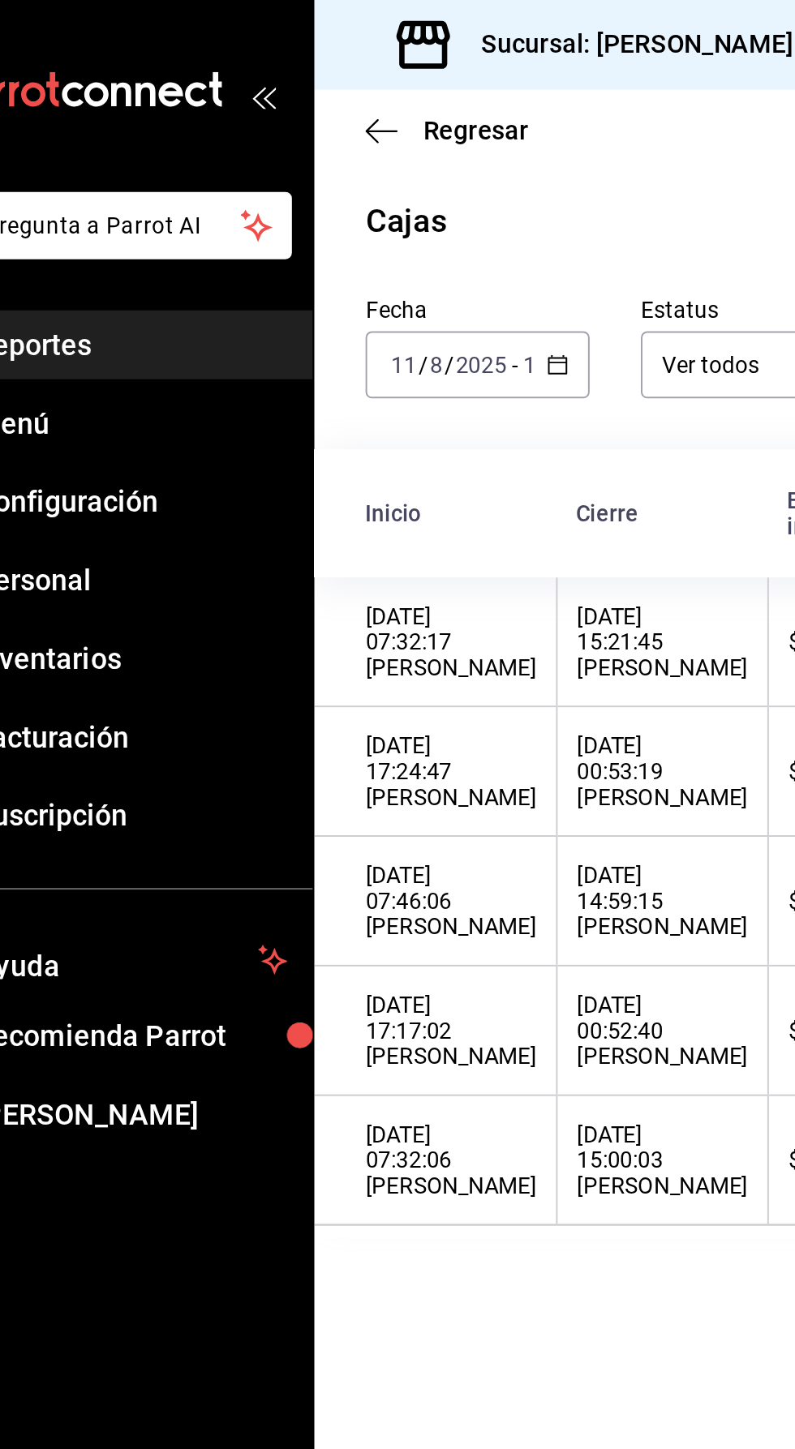
click at [333, 182] on icon "button" at bounding box center [333, 184] width 11 height 11
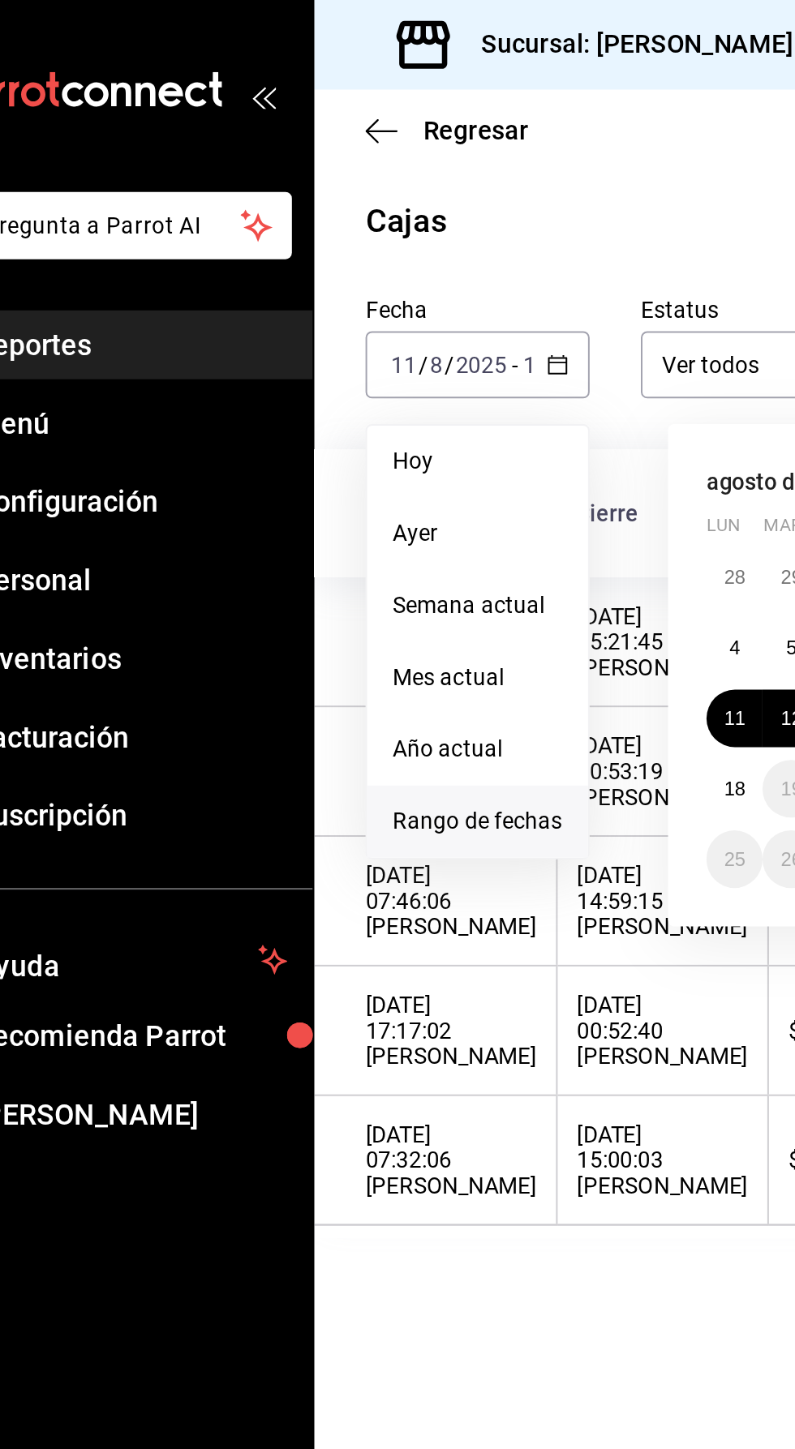
click at [289, 417] on span "Rango de fechas" at bounding box center [294, 416] width 86 height 17
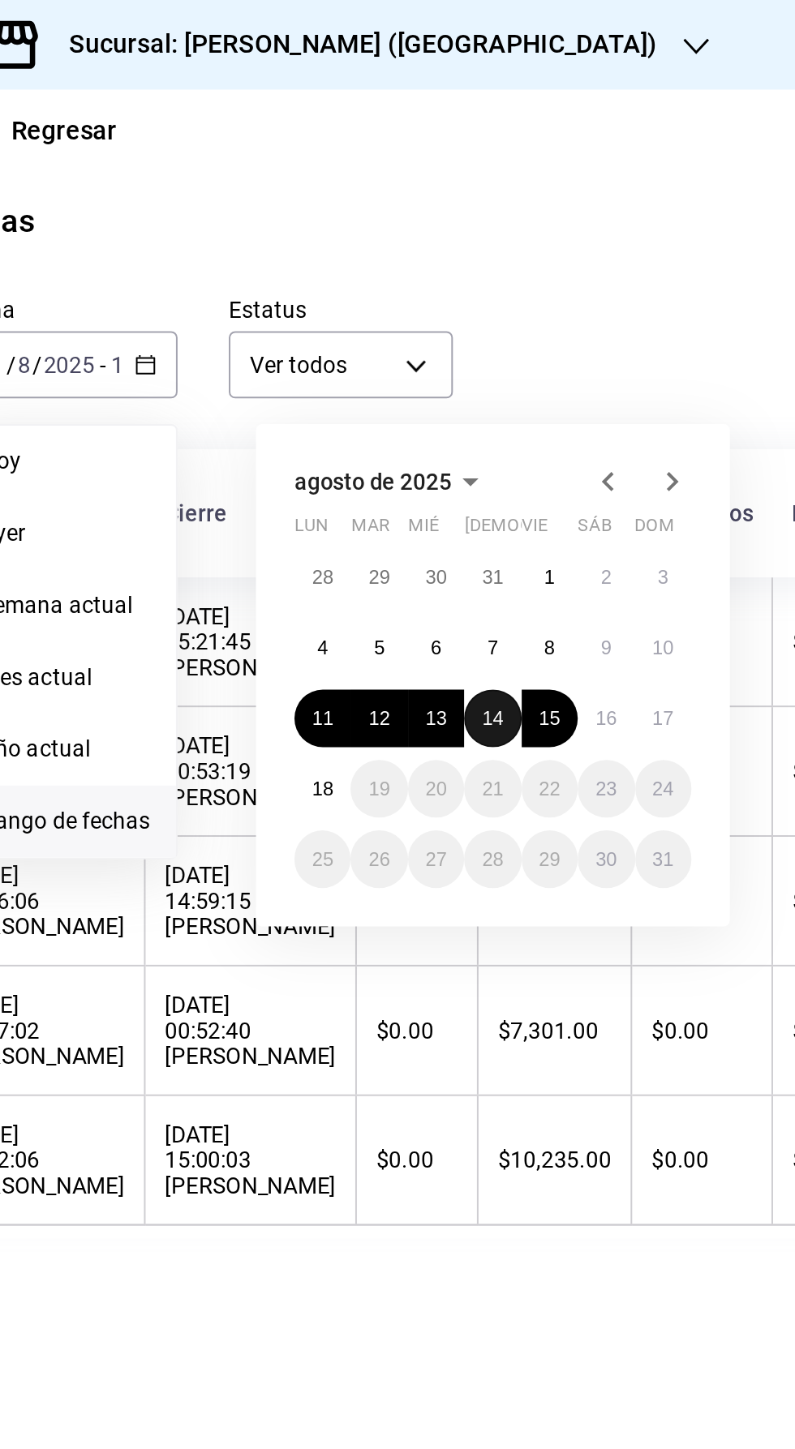
click at [506, 365] on abbr "14" at bounding box center [509, 363] width 11 height 11
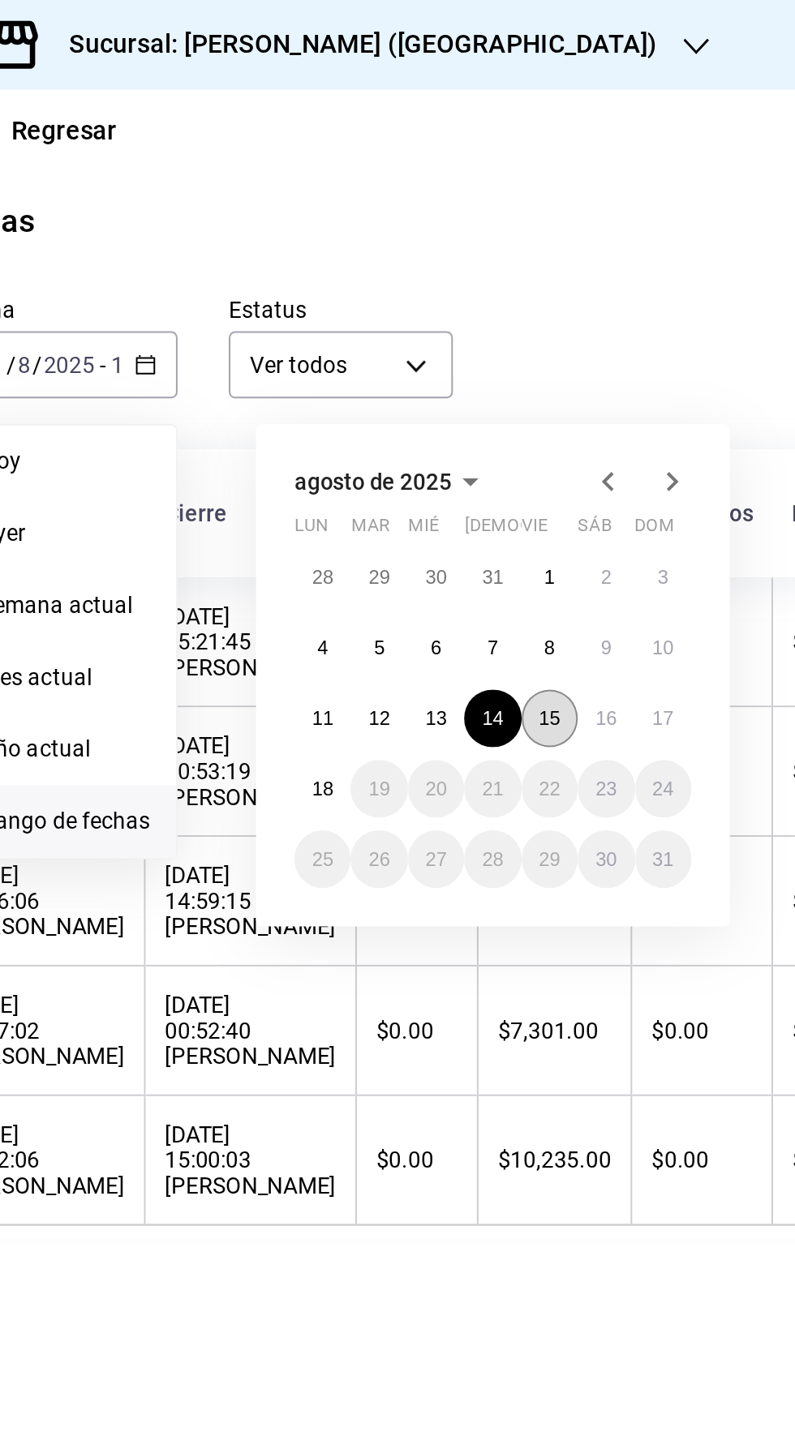
click at [535, 365] on abbr "15" at bounding box center [539, 363] width 11 height 11
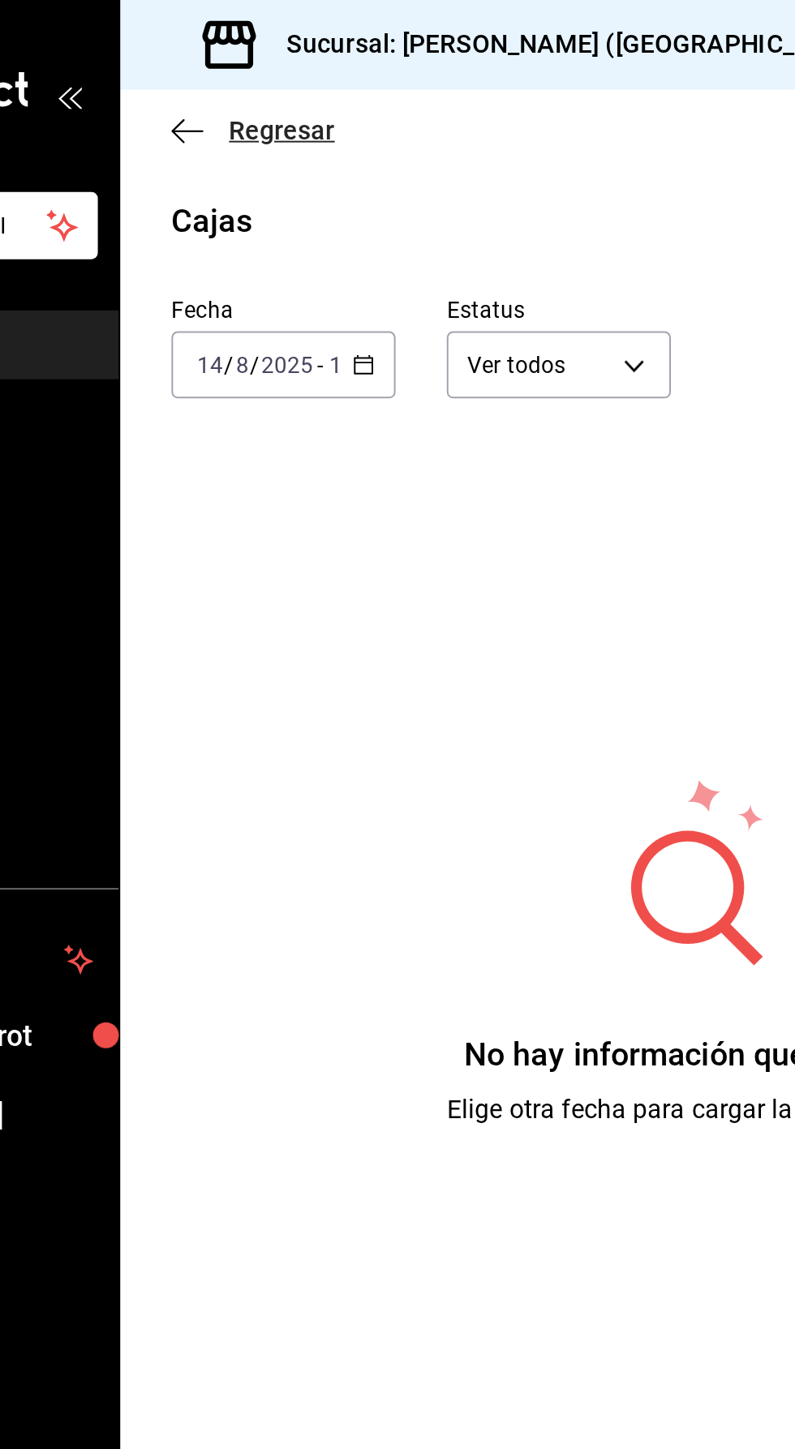
click at [243, 63] on icon "button" at bounding box center [245, 66] width 16 height 15
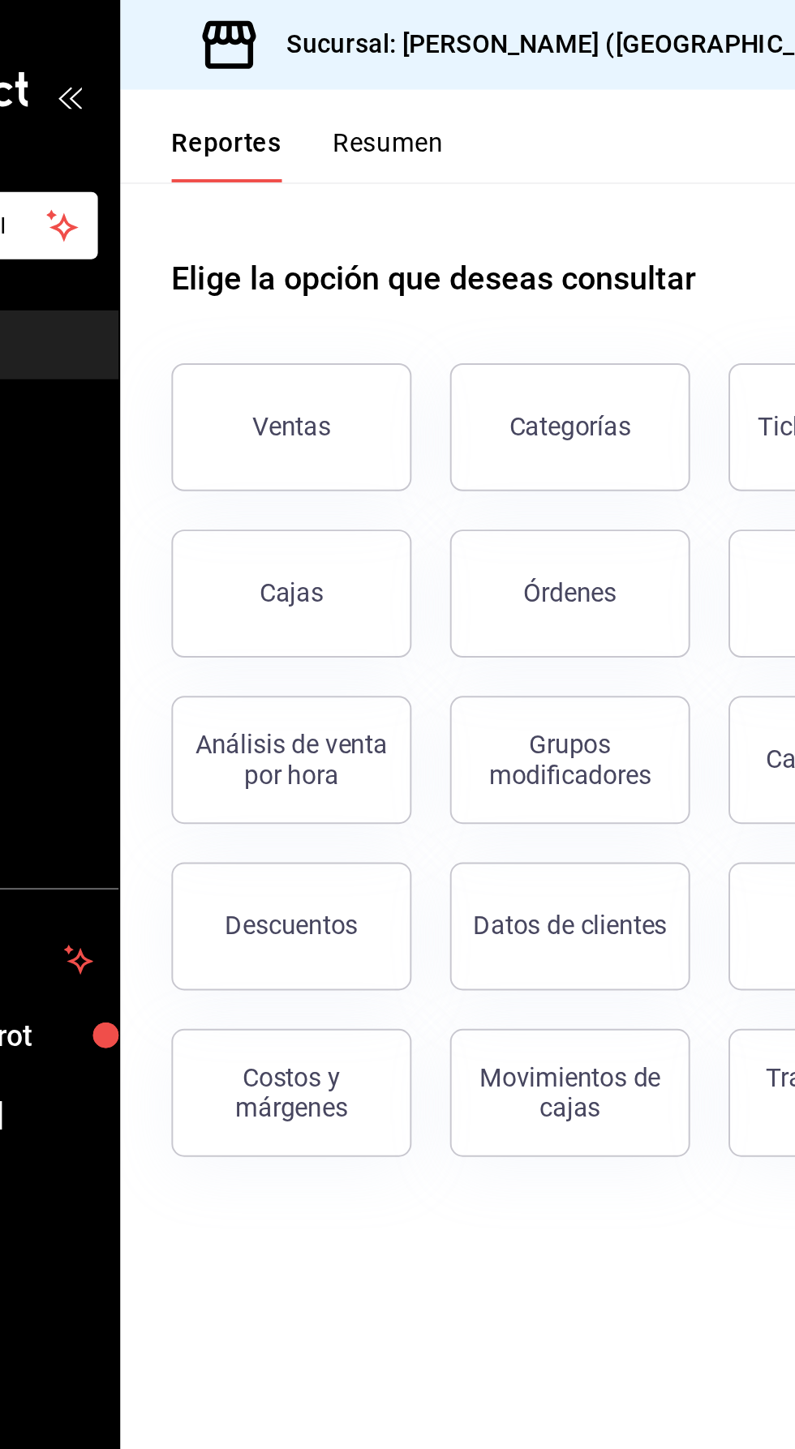
click at [407, 8] on div "Sucursal: [PERSON_NAME] ([GEOGRAPHIC_DATA])" at bounding box center [425, 22] width 402 height 45
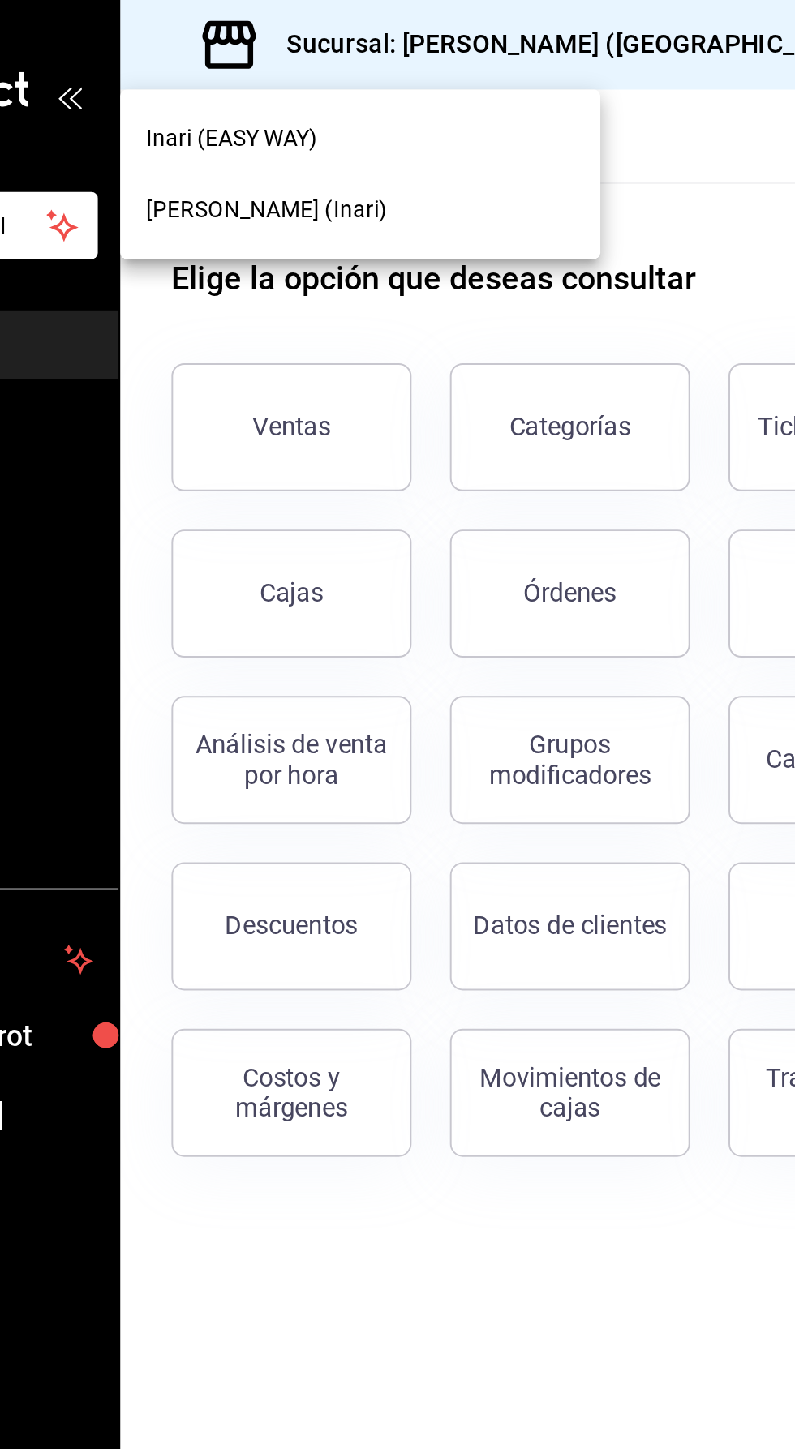
click at [401, 65] on div "Inari (EASY WAY)" at bounding box center [332, 70] width 217 height 17
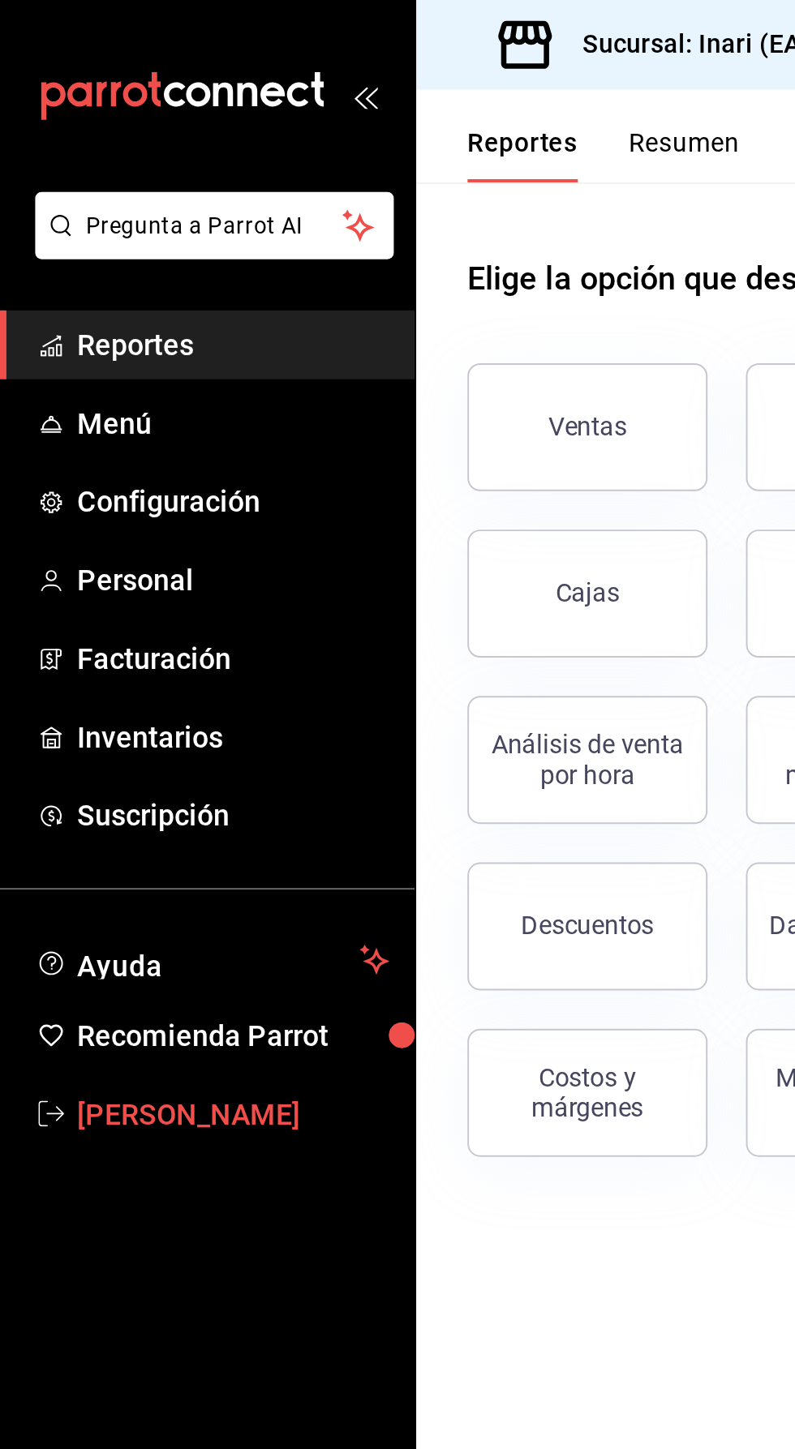
click at [127, 573] on span "[PERSON_NAME]" at bounding box center [118, 565] width 158 height 22
